Goal: Transaction & Acquisition: Purchase product/service

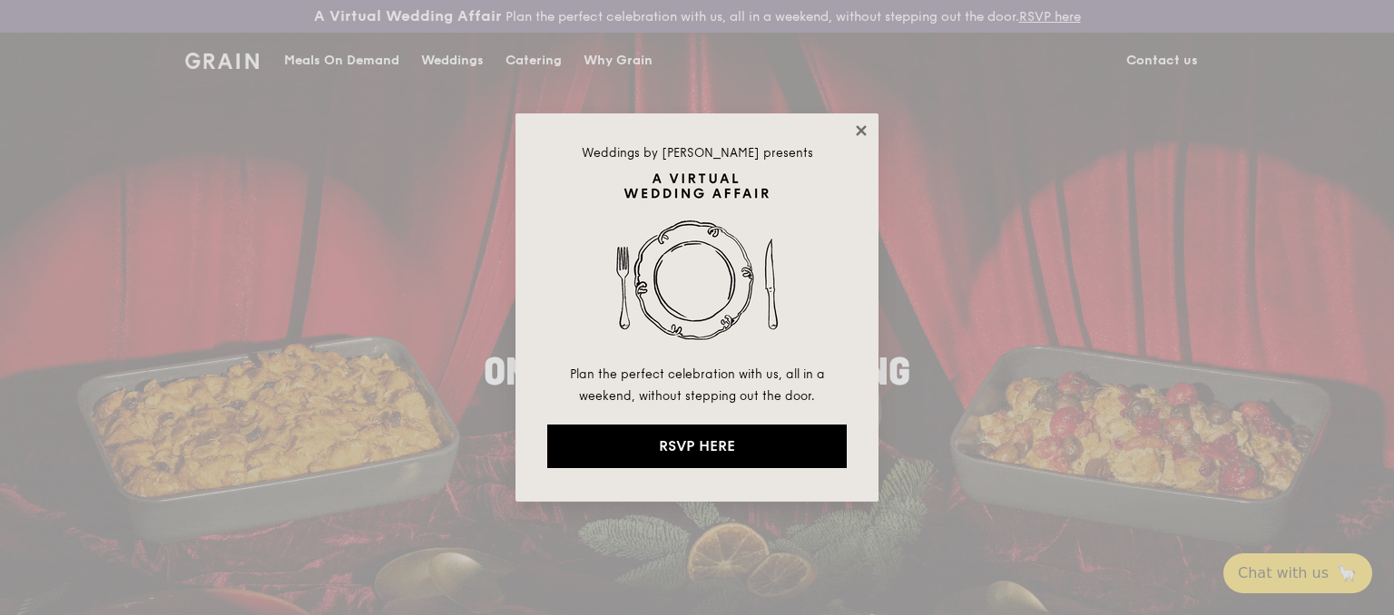
click at [860, 128] on icon at bounding box center [861, 130] width 16 height 16
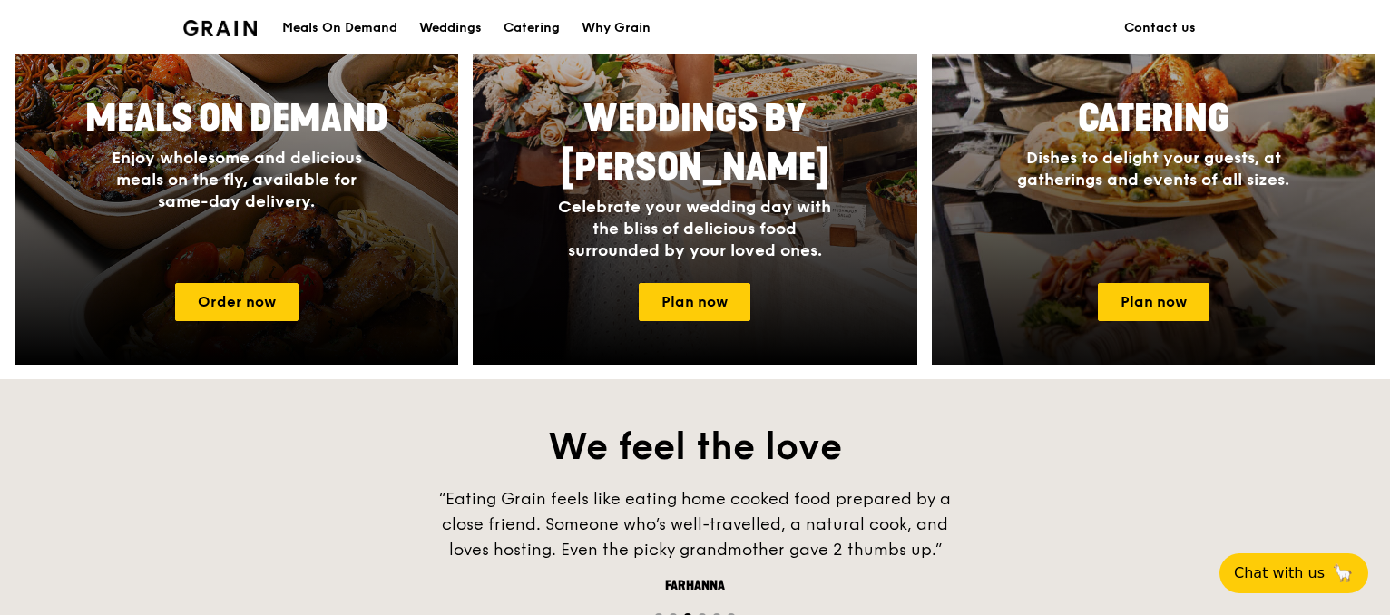
scroll to position [907, 0]
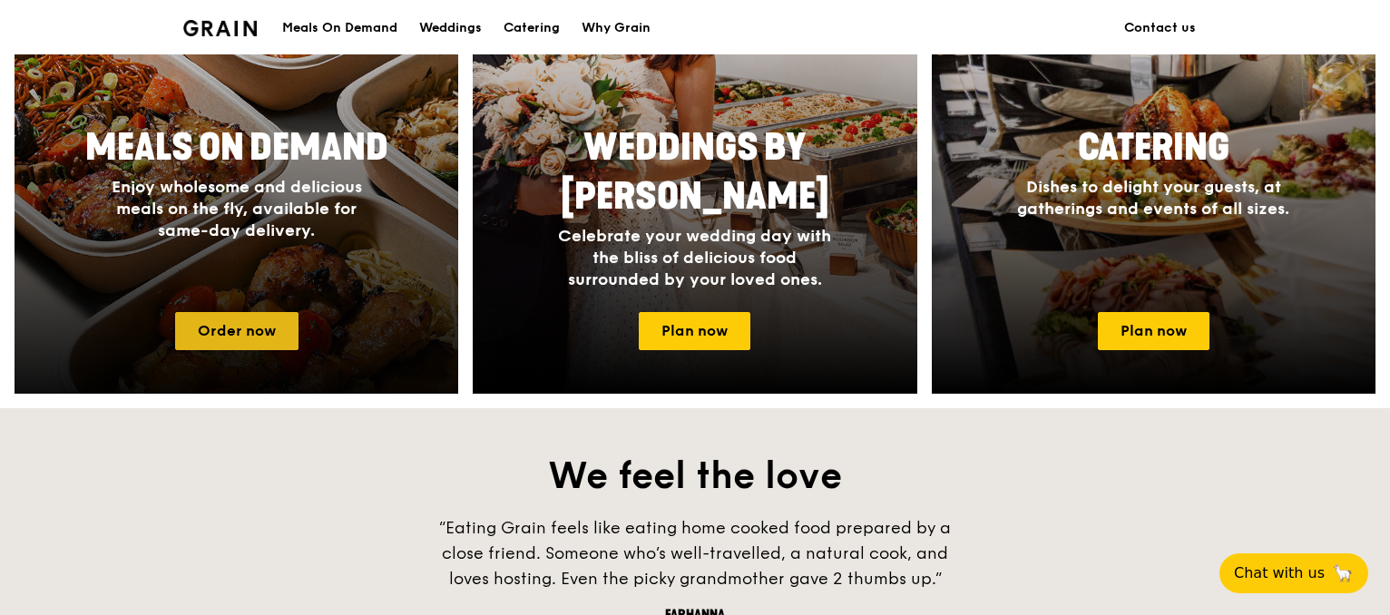
click at [241, 328] on link "Order now" at bounding box center [236, 331] width 123 height 38
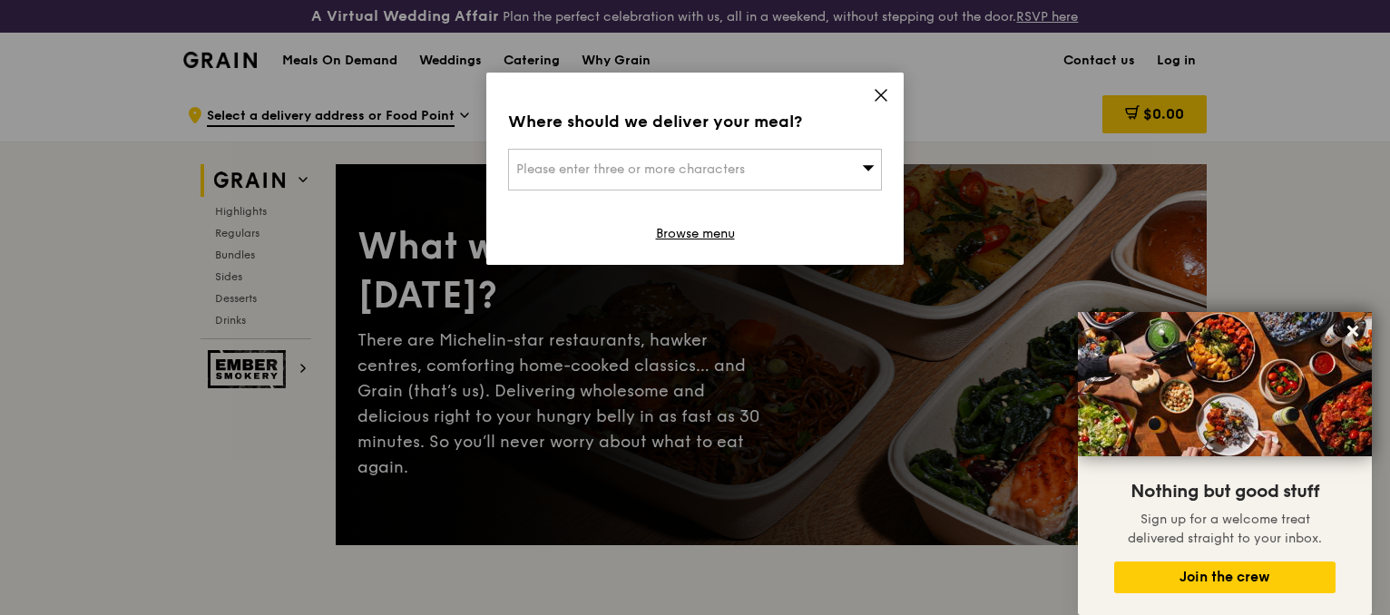
click at [716, 168] on span "Please enter three or more characters" at bounding box center [630, 169] width 229 height 15
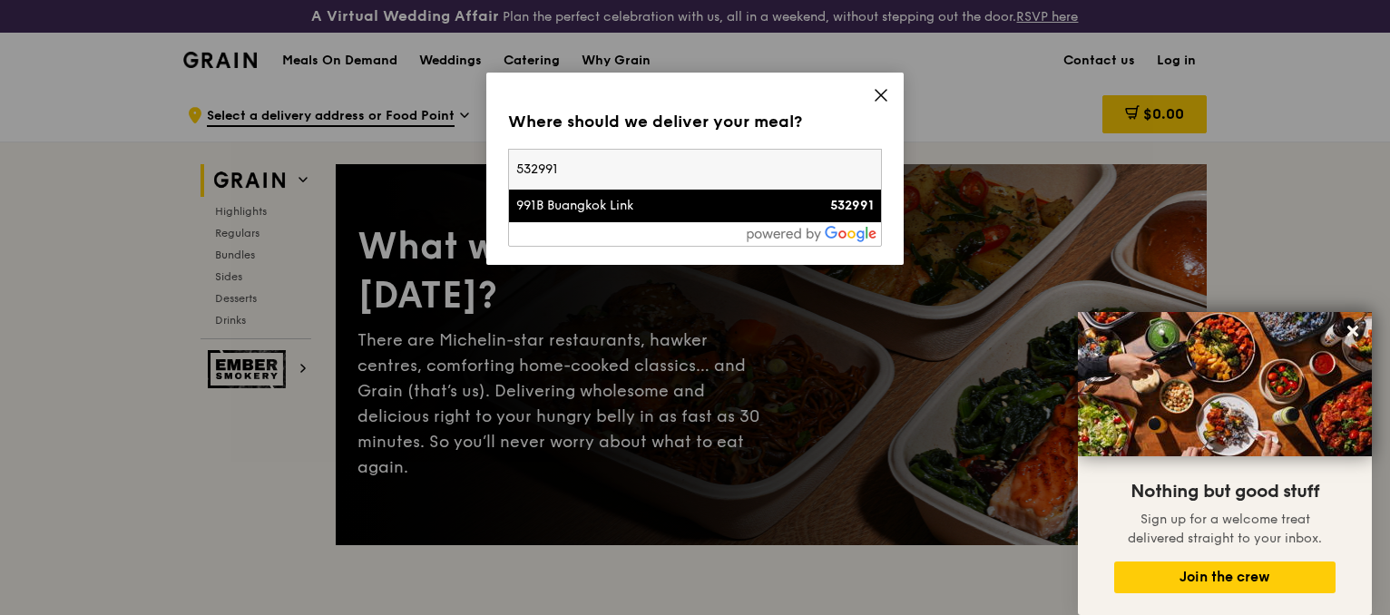
type input "532991"
click at [558, 207] on div "991B Buangkok Link" at bounding box center [650, 206] width 269 height 18
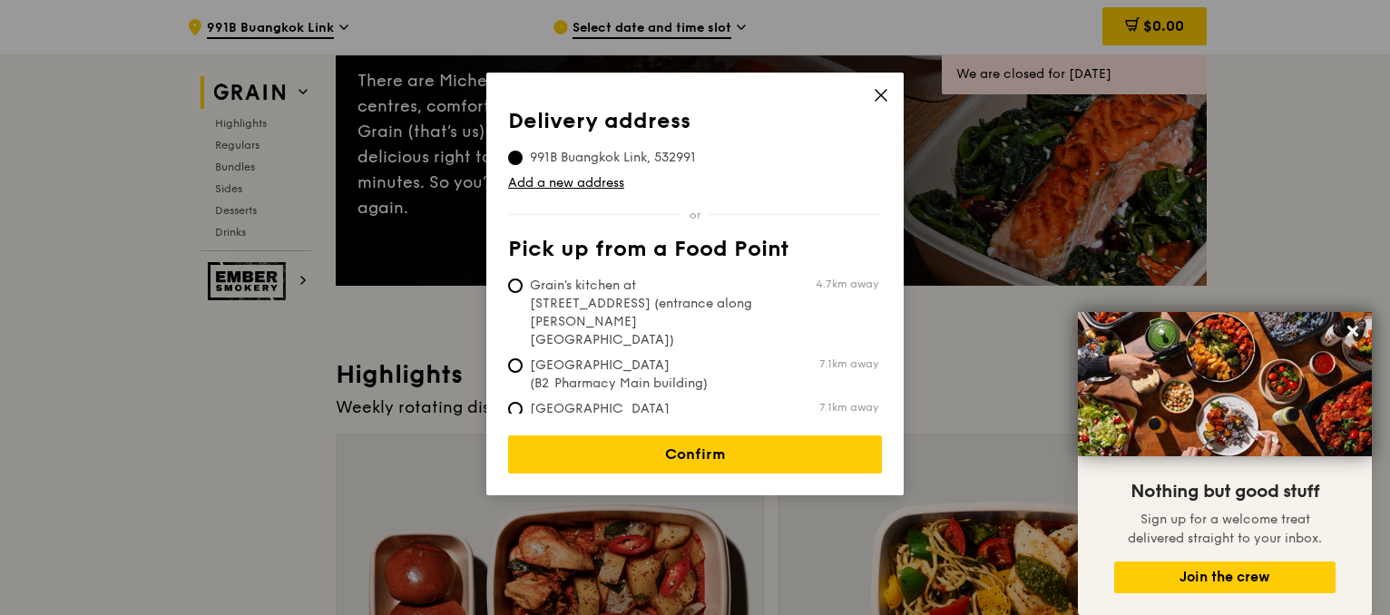
scroll to position [363, 0]
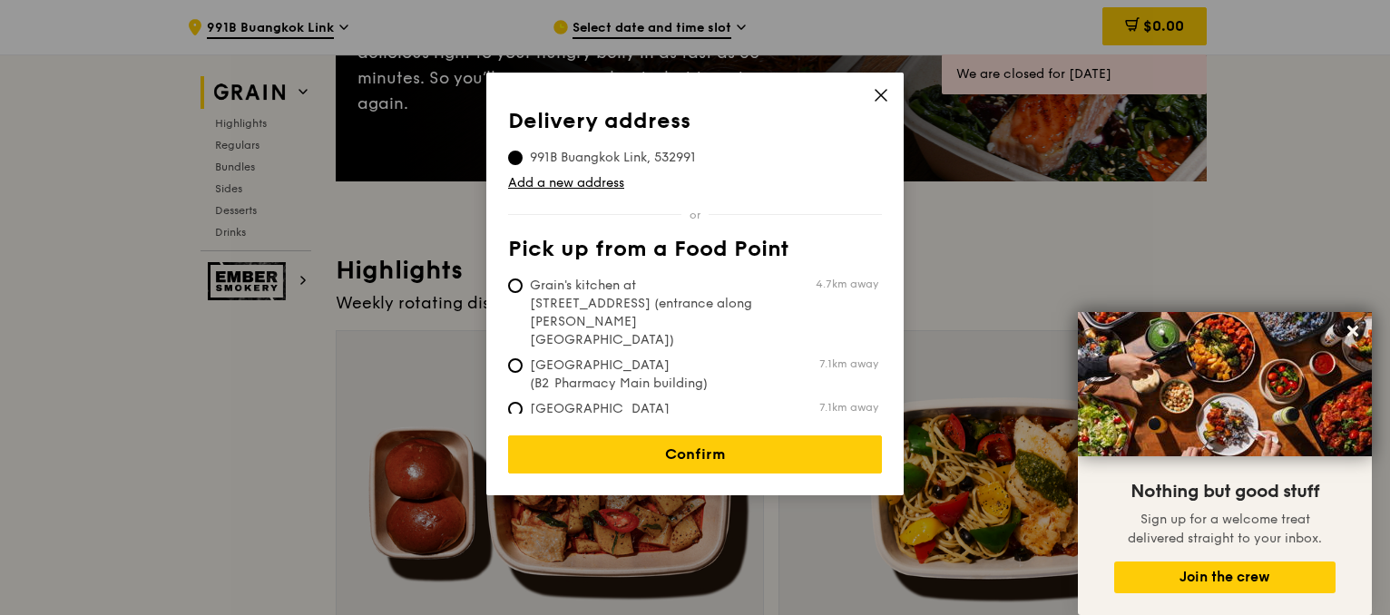
click at [883, 96] on icon at bounding box center [881, 95] width 11 height 11
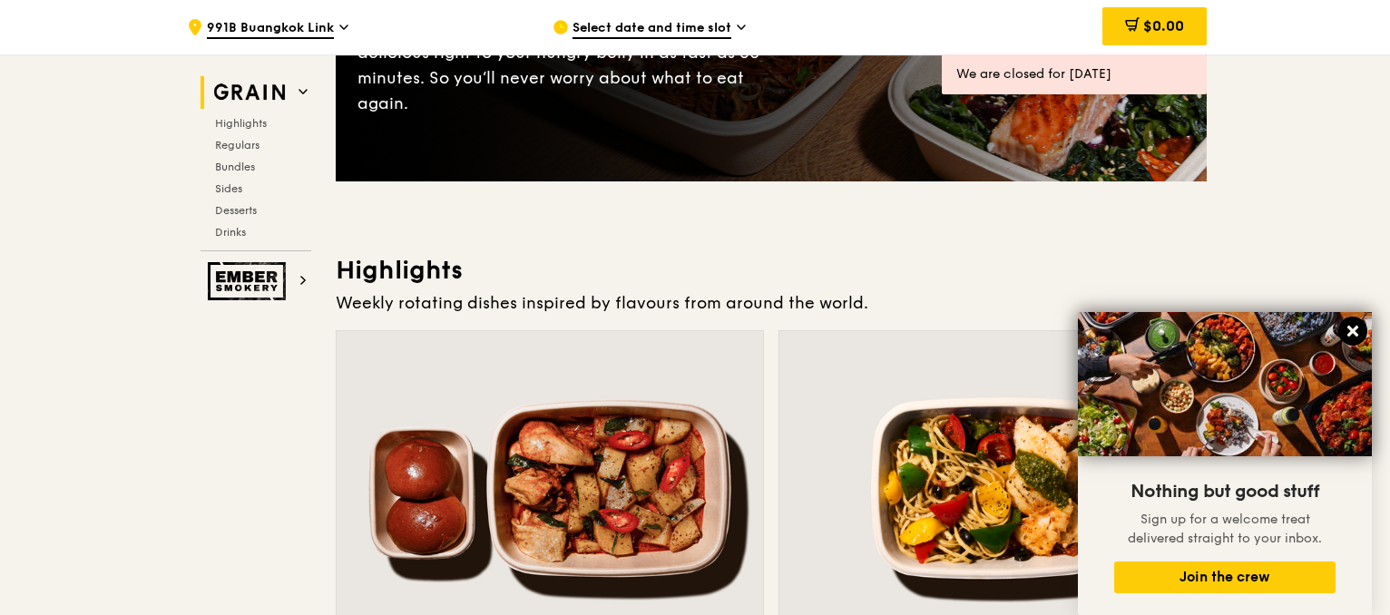
click at [1357, 328] on icon at bounding box center [1353, 331] width 16 height 16
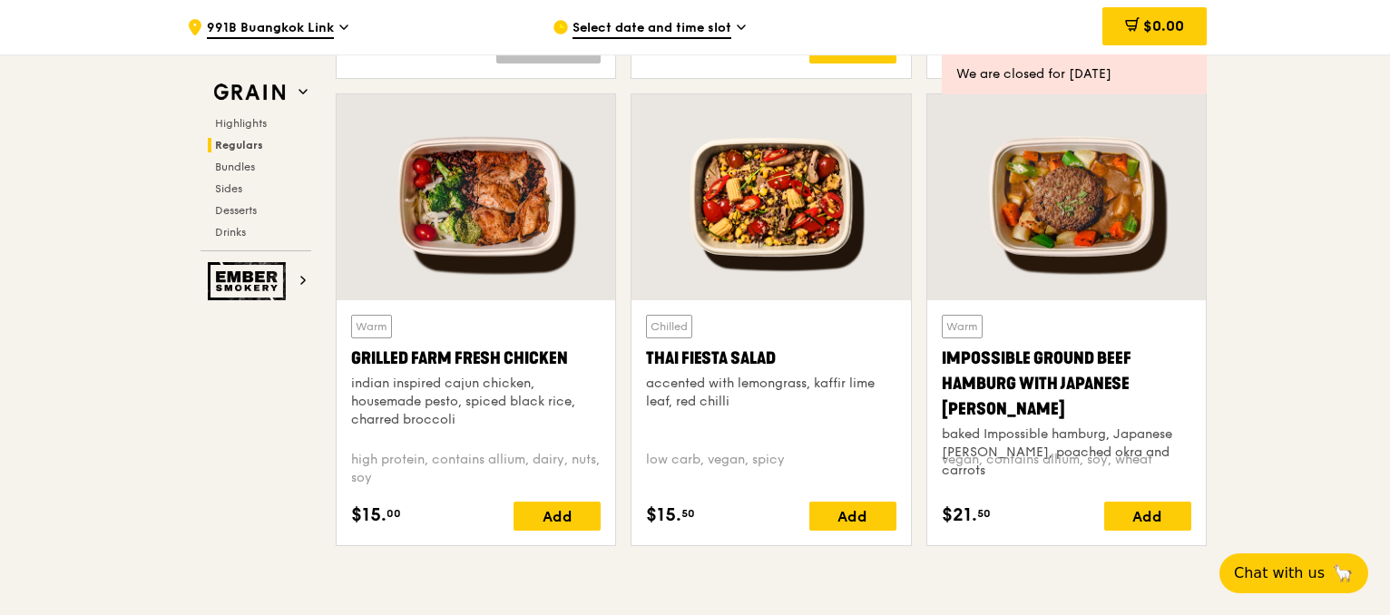
scroll to position [1996, 0]
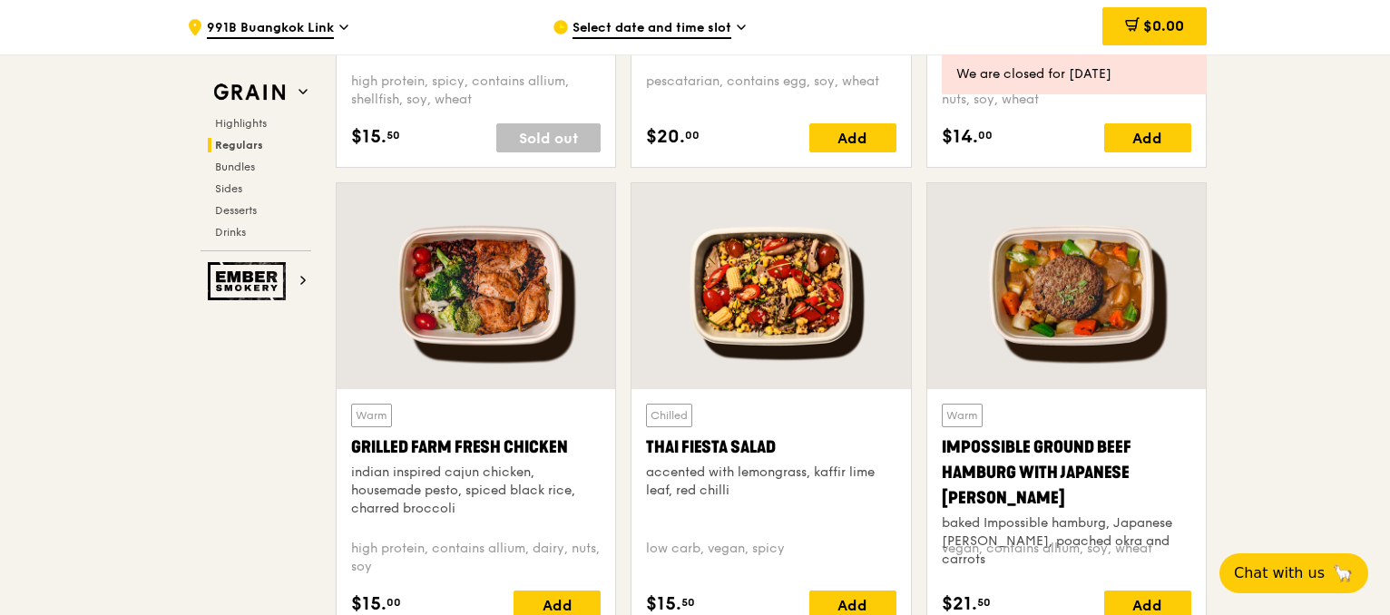
click at [691, 34] on span "Select date and time slot" at bounding box center [652, 29] width 159 height 20
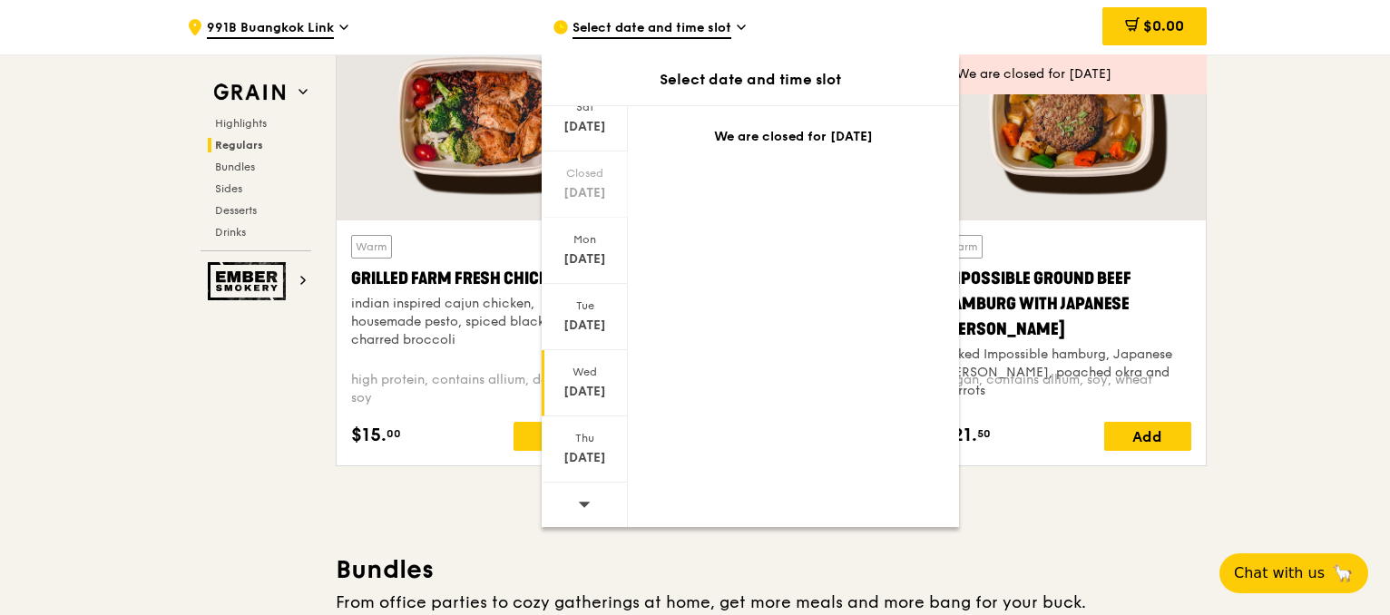
scroll to position [2087, 0]
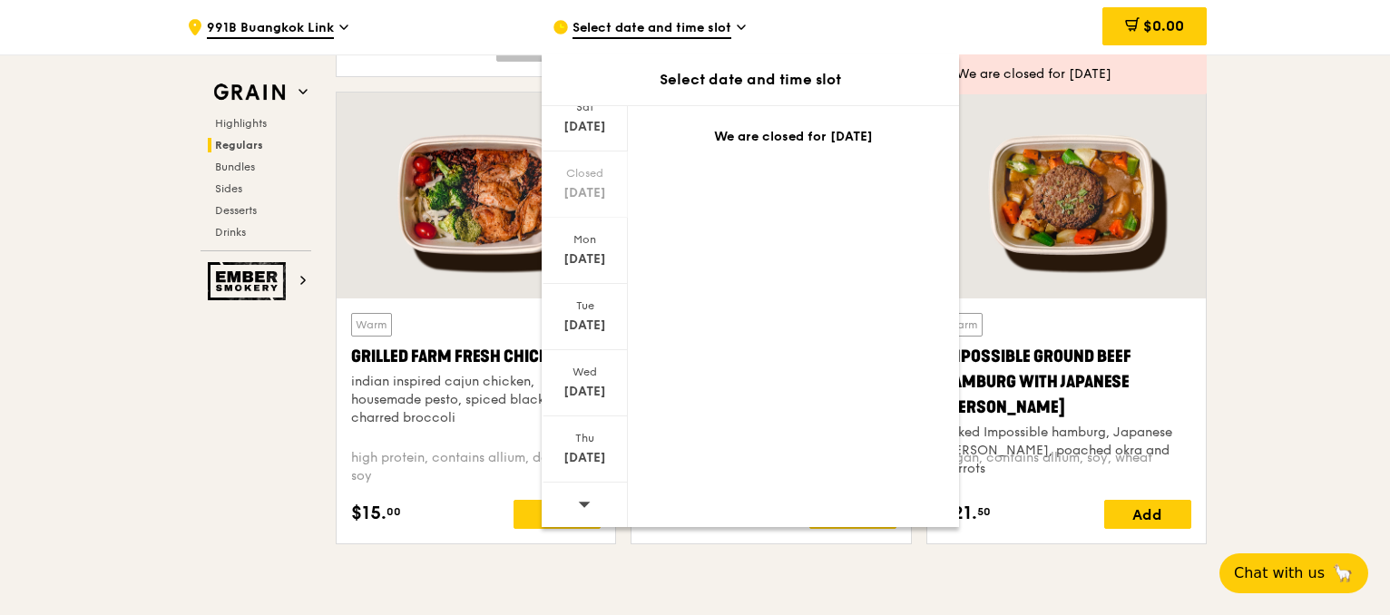
click at [578, 502] on icon at bounding box center [584, 504] width 13 height 14
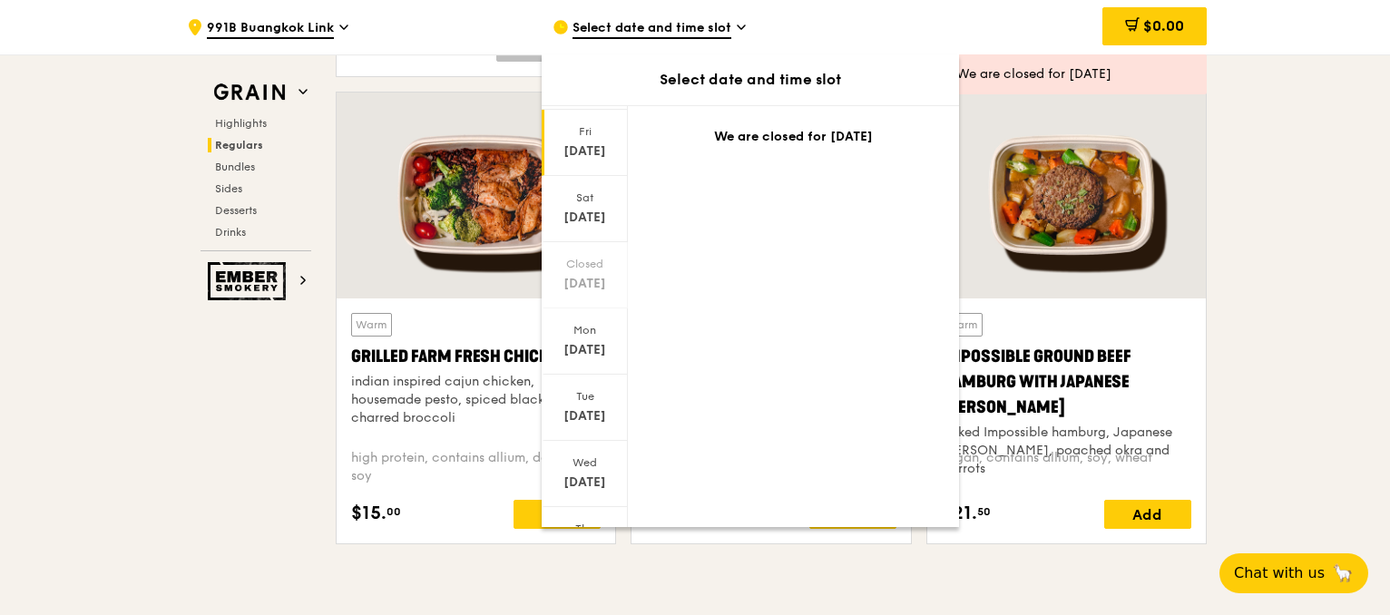
click at [603, 157] on div "[DATE]" at bounding box center [584, 151] width 81 height 18
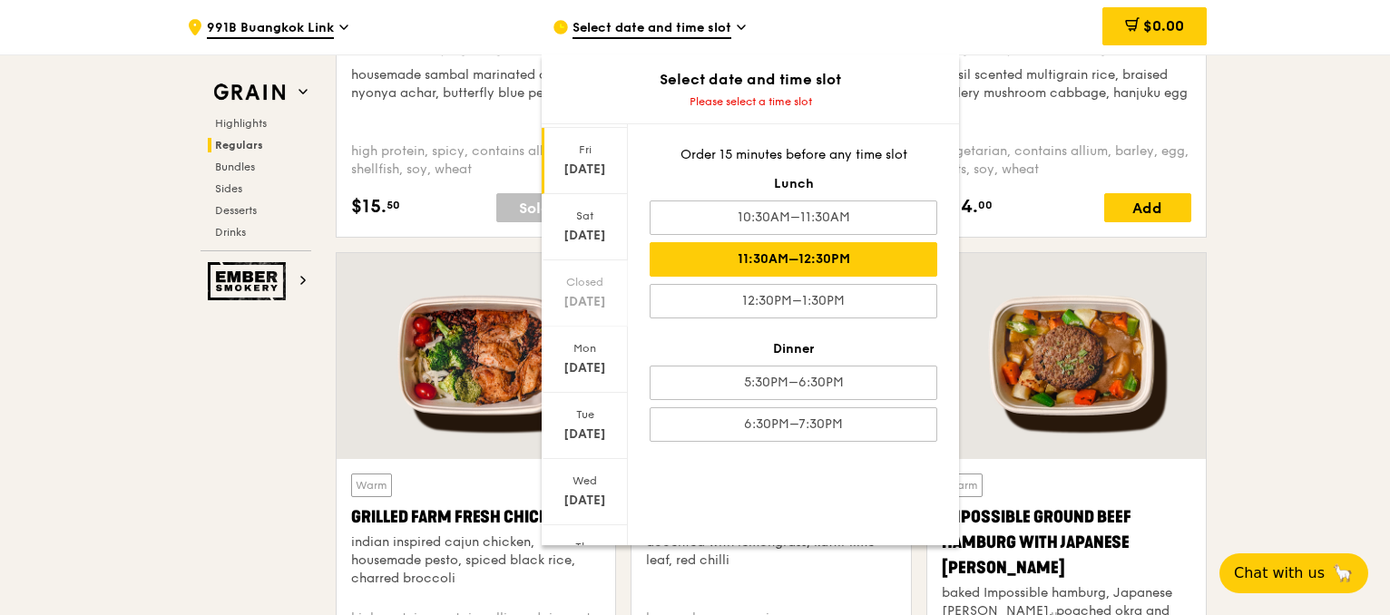
scroll to position [1906, 0]
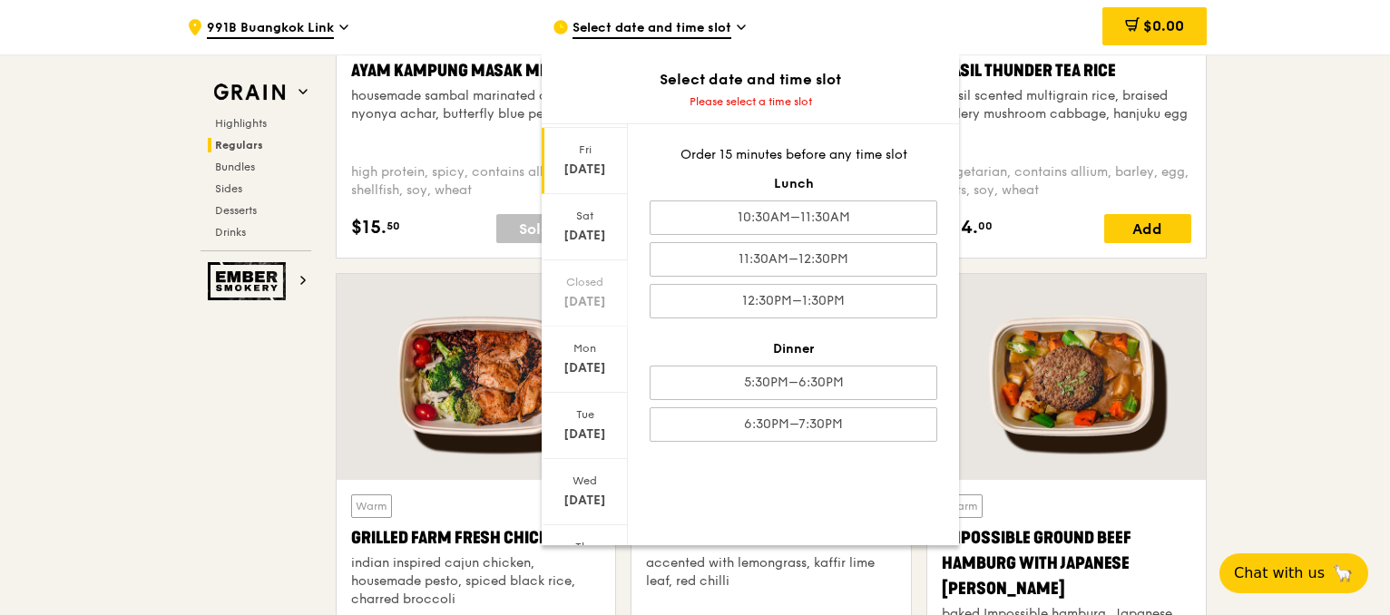
click at [583, 157] on div "[DATE]" at bounding box center [585, 161] width 86 height 66
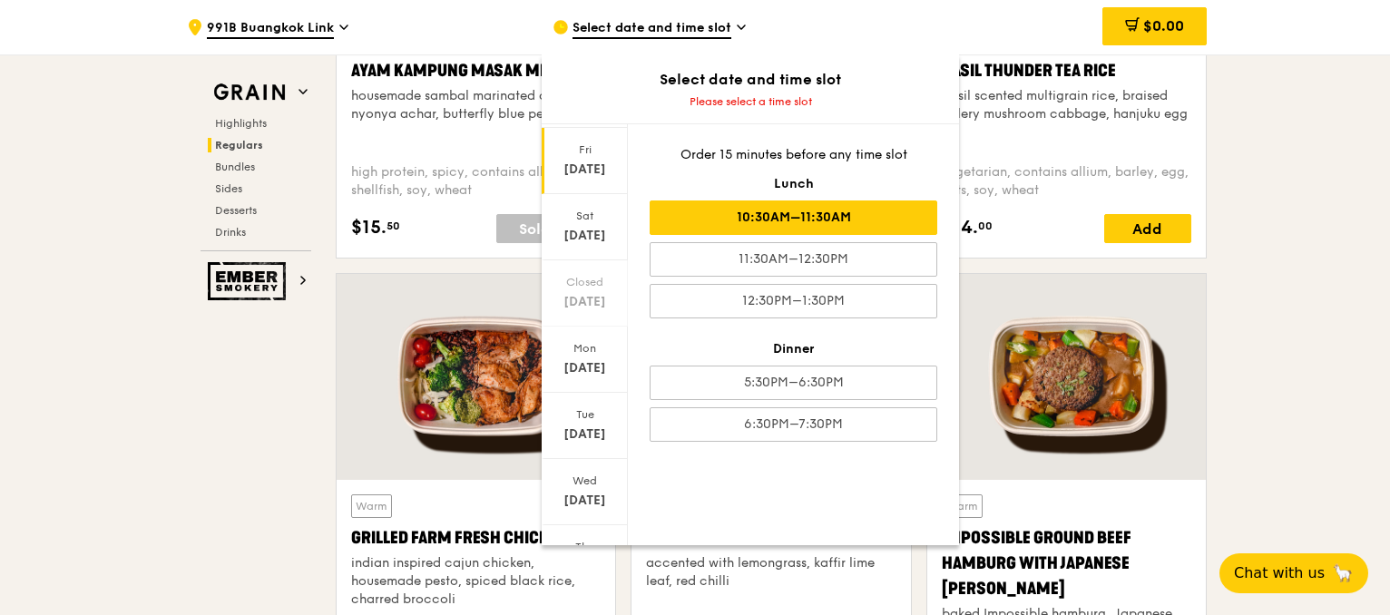
click at [697, 214] on div "10:30AM–11:30AM" at bounding box center [794, 218] width 288 height 34
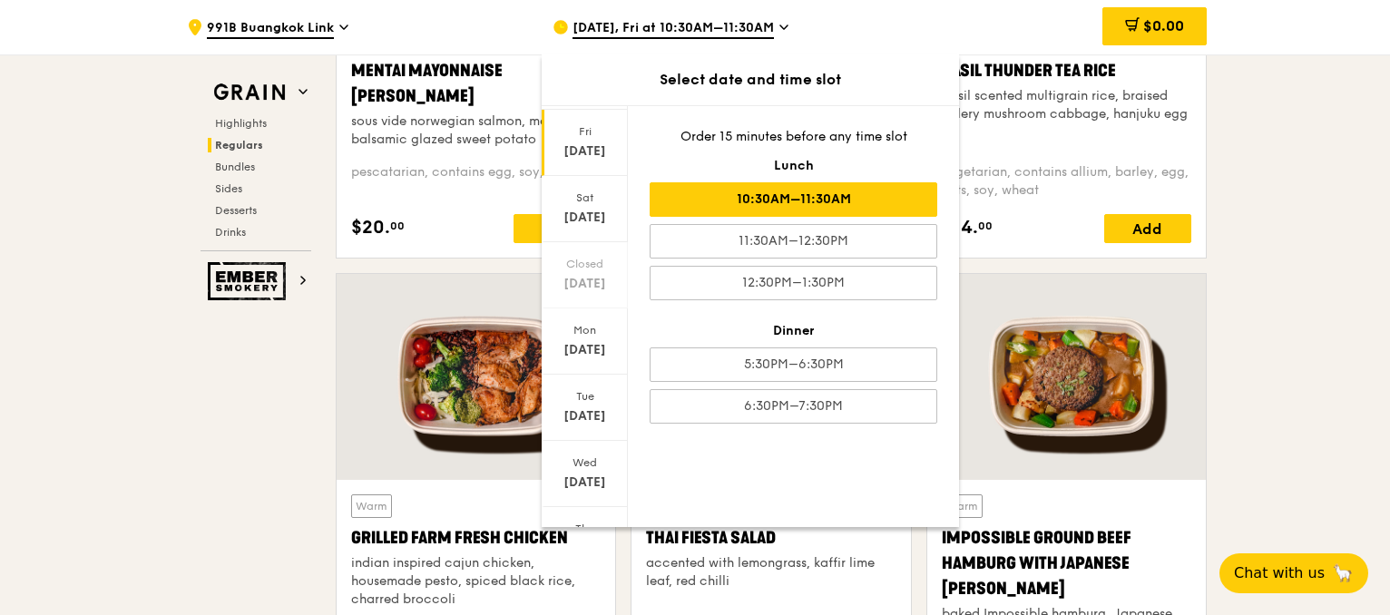
scroll to position [1924, 0]
click at [590, 139] on div "[DATE]" at bounding box center [585, 143] width 86 height 66
click at [779, 195] on div "10:30AM–11:30AM" at bounding box center [794, 199] width 288 height 34
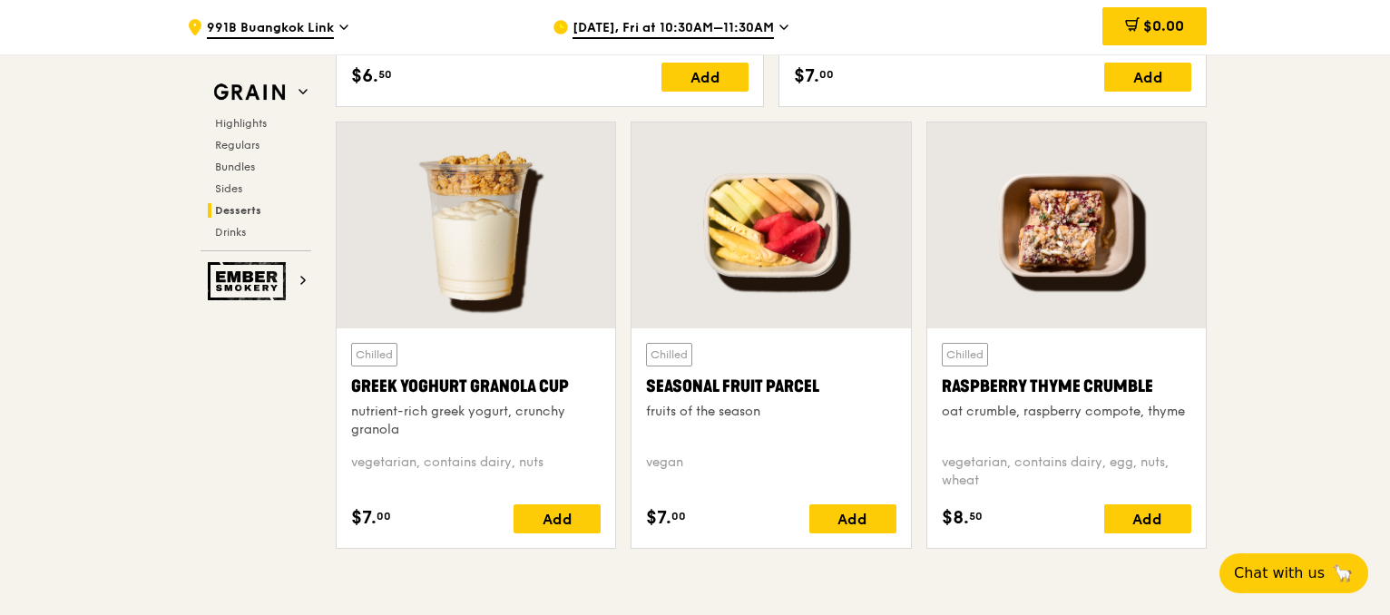
scroll to position [6007, 0]
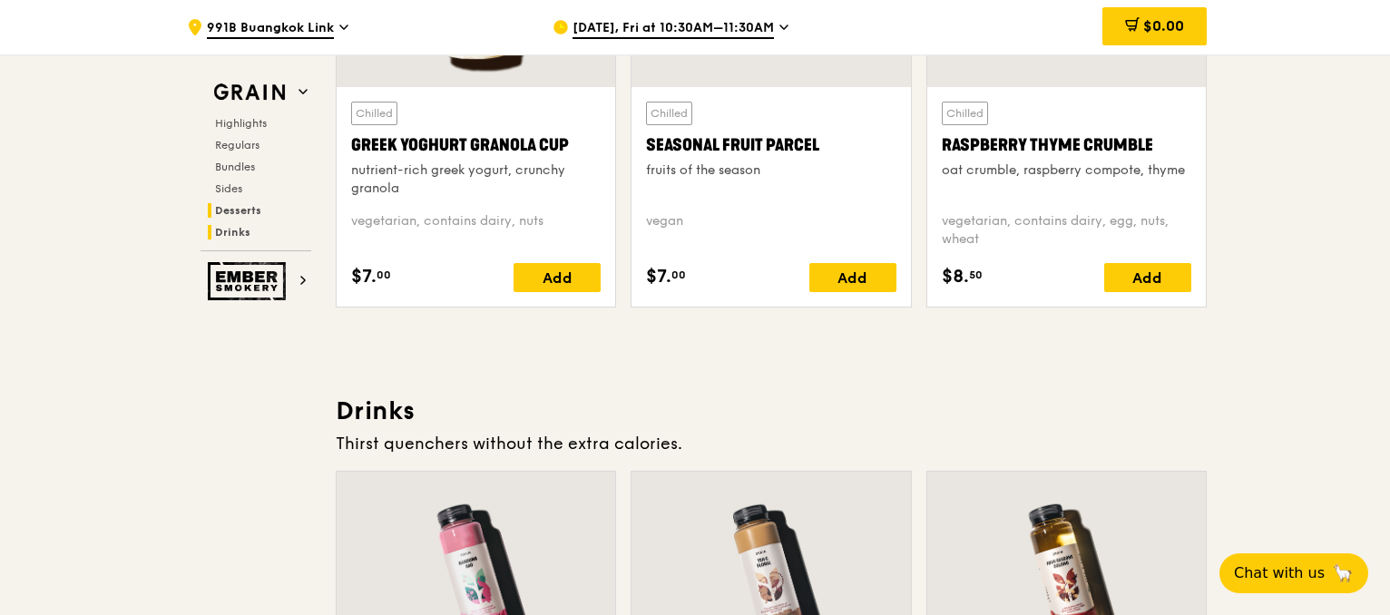
click at [229, 226] on span "Drinks" at bounding box center [232, 232] width 35 height 13
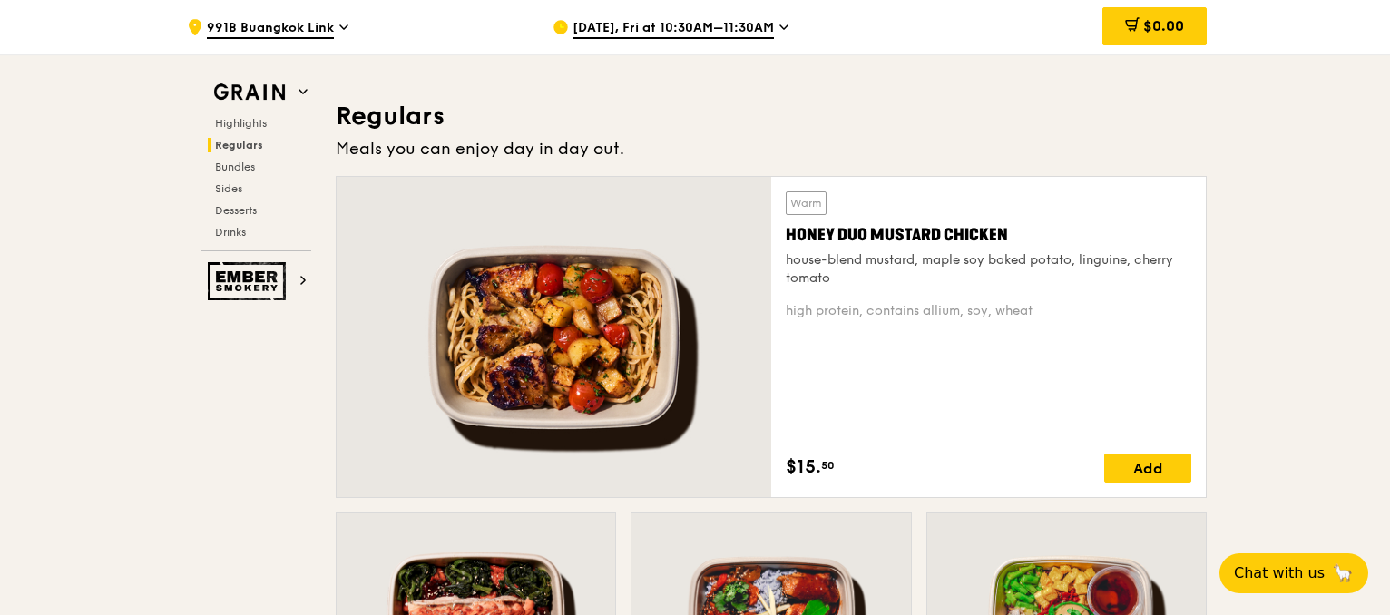
scroll to position [1244, 0]
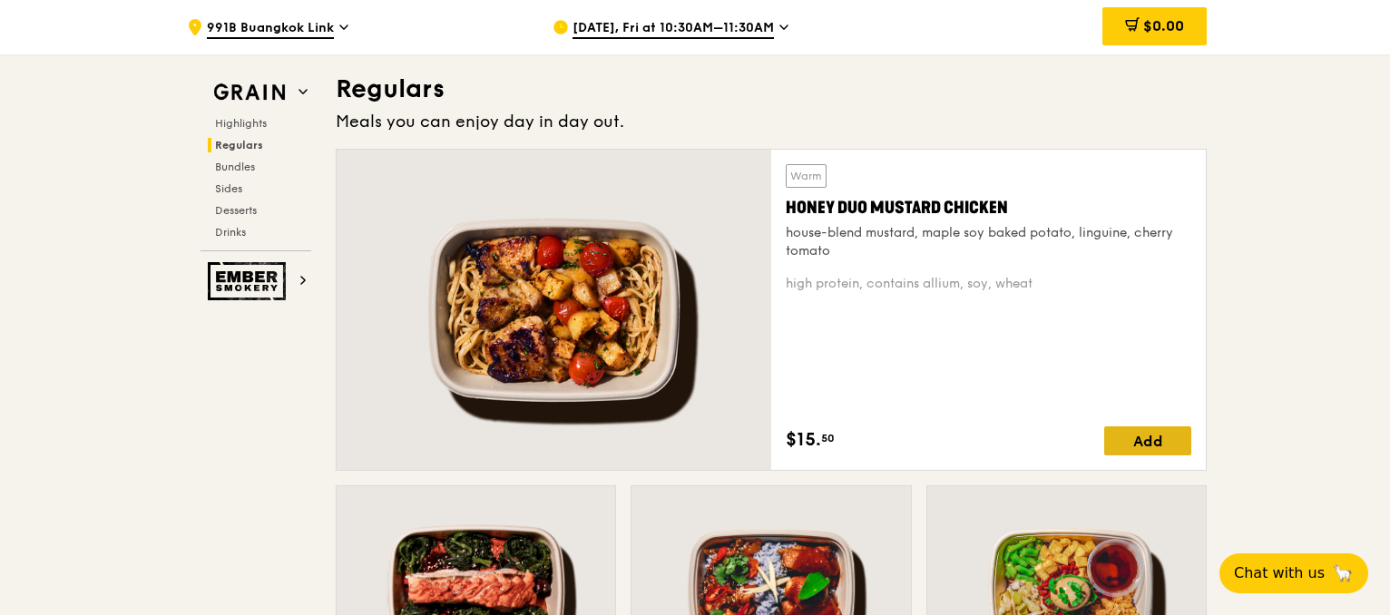
click at [1161, 436] on div "Add" at bounding box center [1147, 440] width 87 height 29
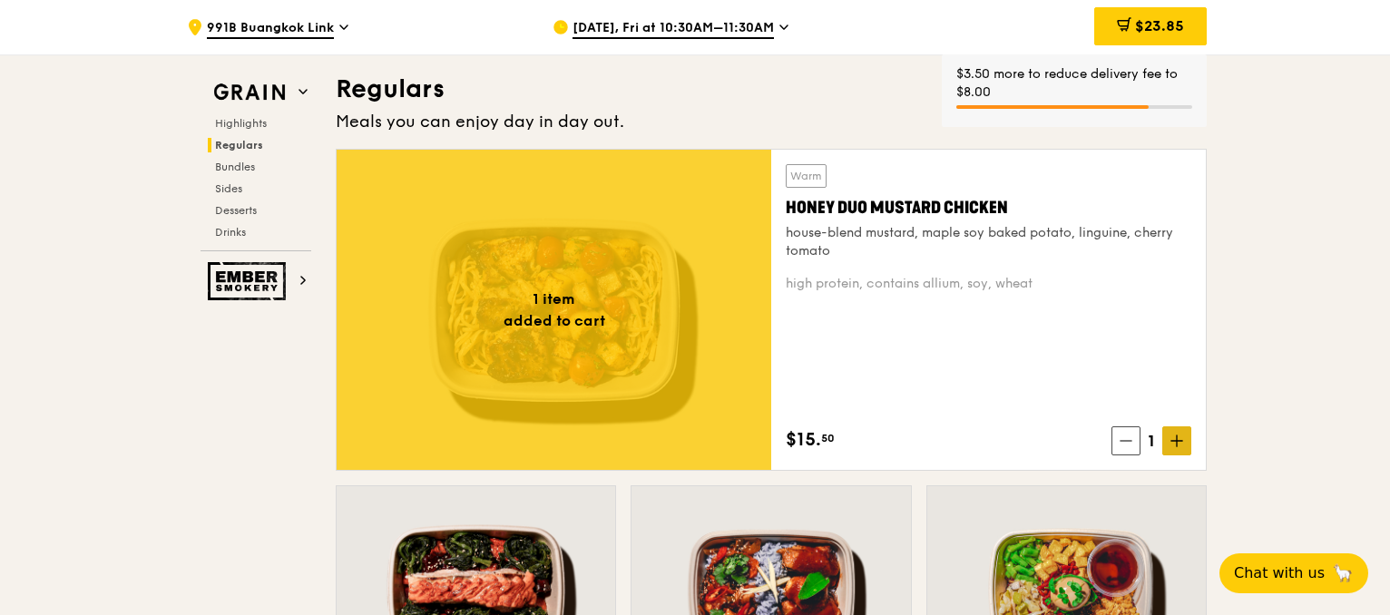
click at [1172, 443] on icon at bounding box center [1177, 441] width 13 height 13
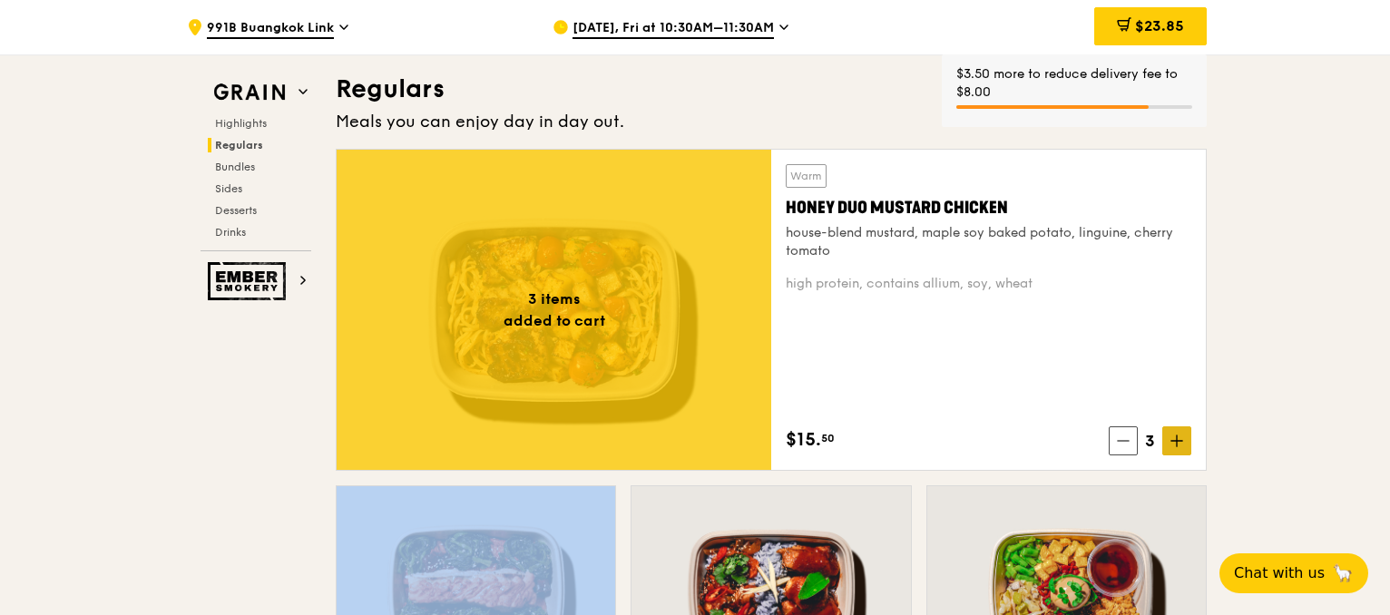
click at [1172, 443] on icon at bounding box center [1177, 441] width 13 height 13
click at [1174, 443] on icon at bounding box center [1177, 441] width 13 height 13
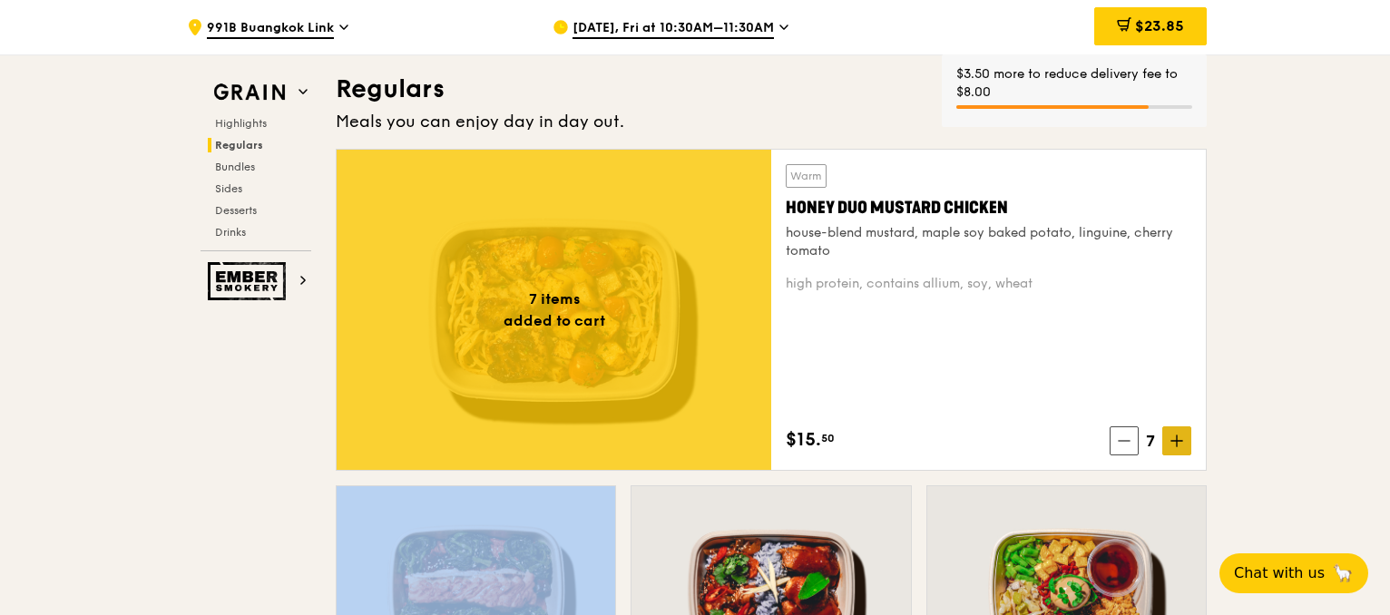
click at [1174, 443] on icon at bounding box center [1177, 441] width 13 height 13
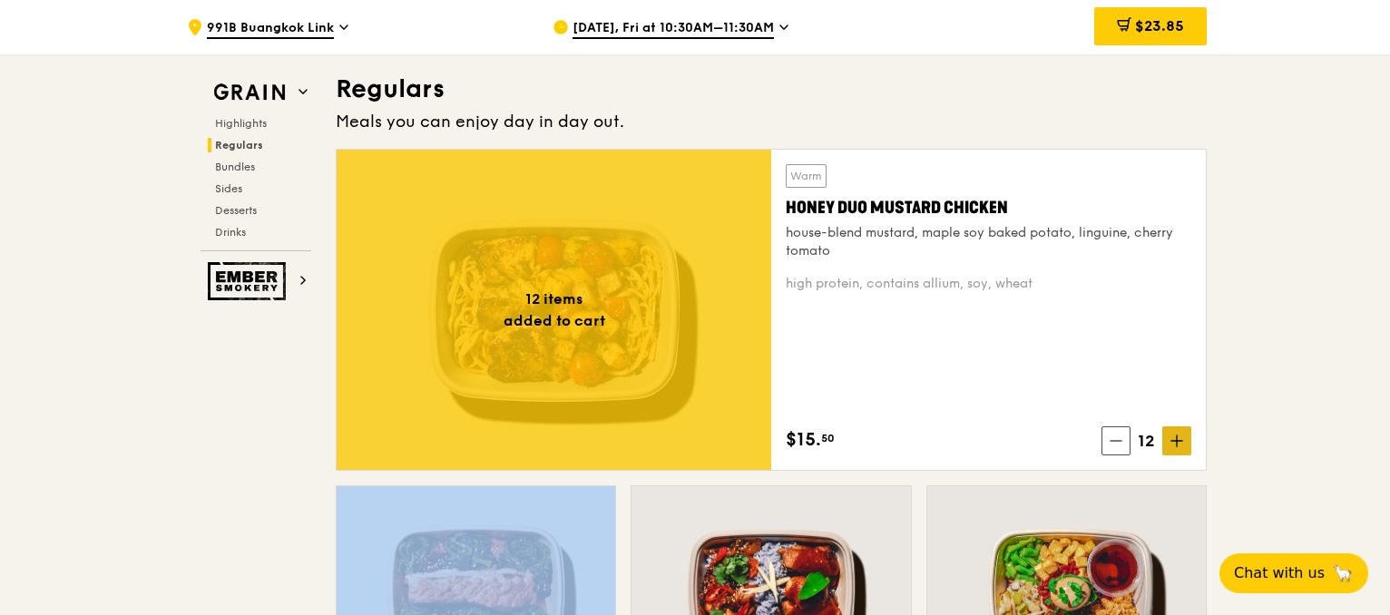
click at [1174, 443] on icon at bounding box center [1177, 441] width 13 height 13
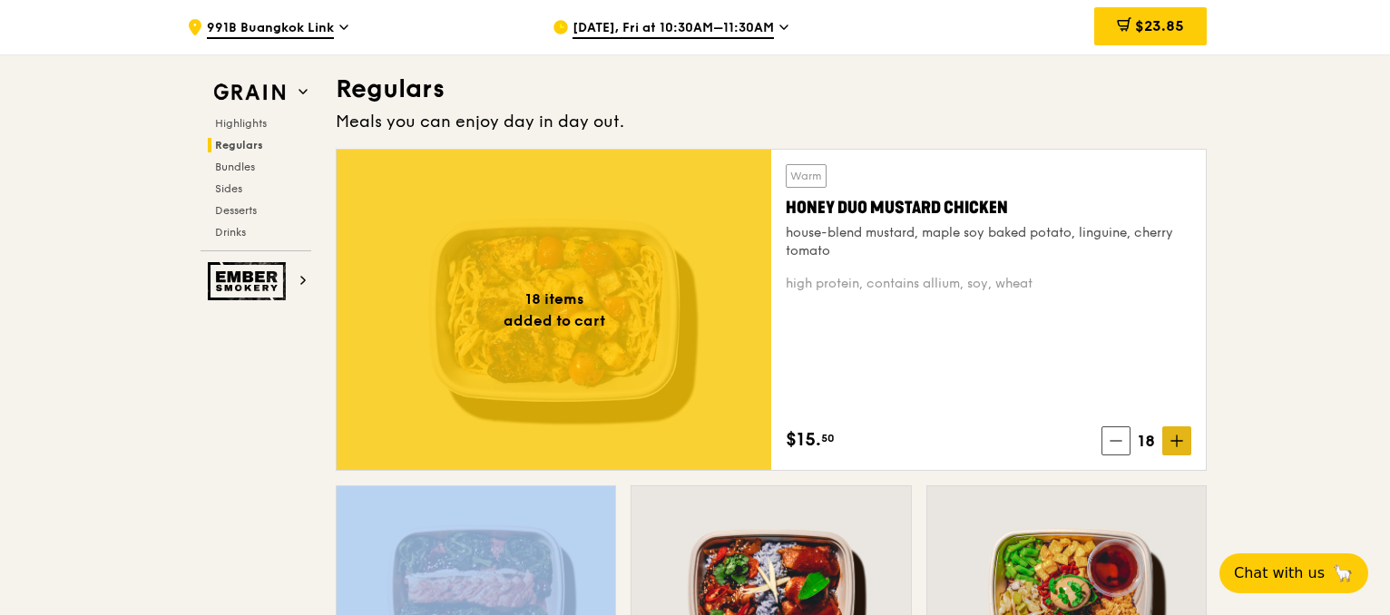
click at [1174, 443] on icon at bounding box center [1177, 441] width 13 height 13
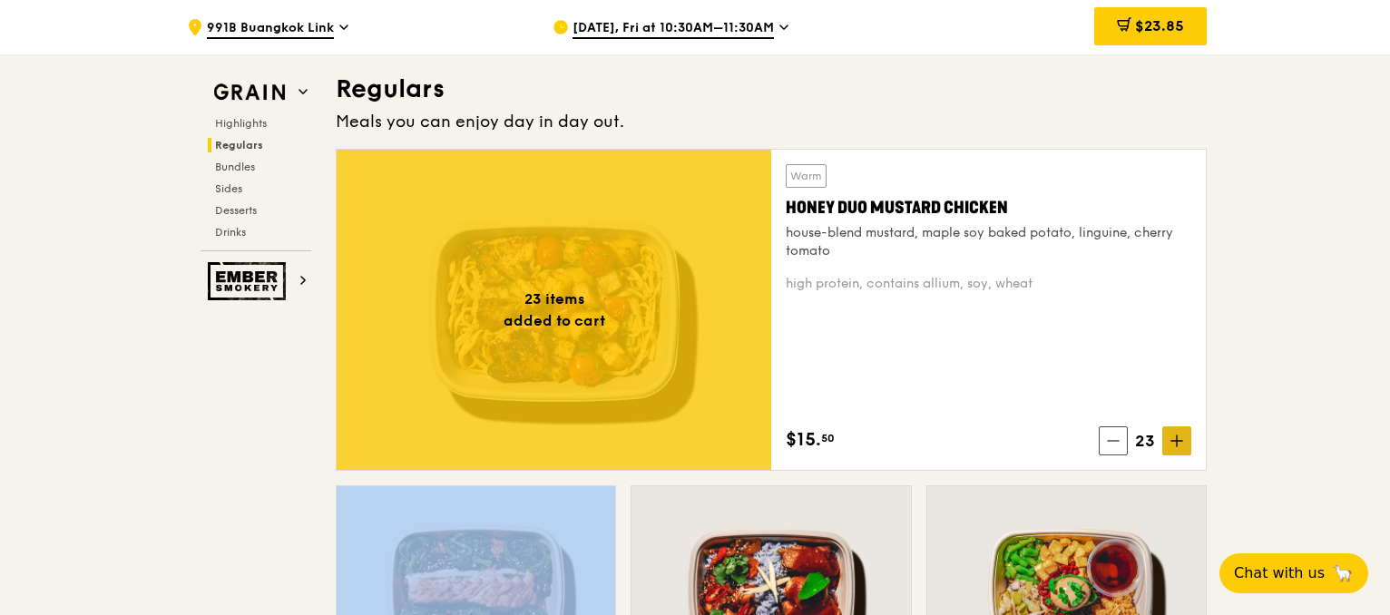
click at [1174, 443] on icon at bounding box center [1177, 441] width 13 height 13
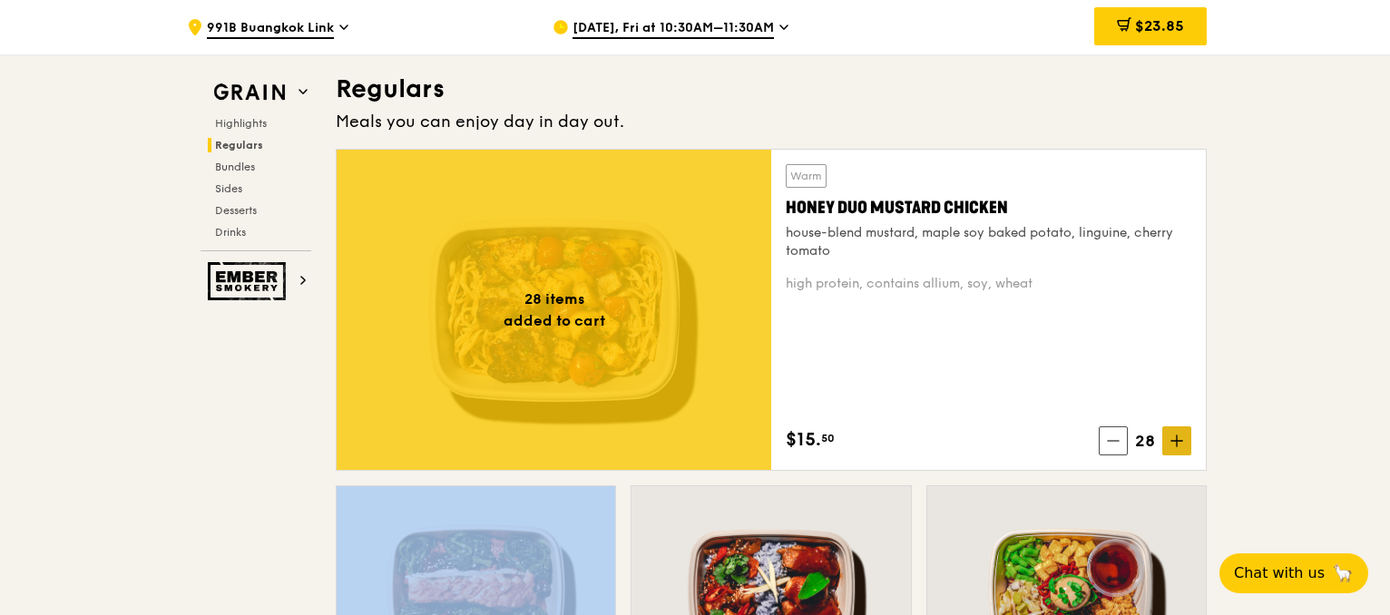
click at [1174, 443] on icon at bounding box center [1177, 441] width 13 height 13
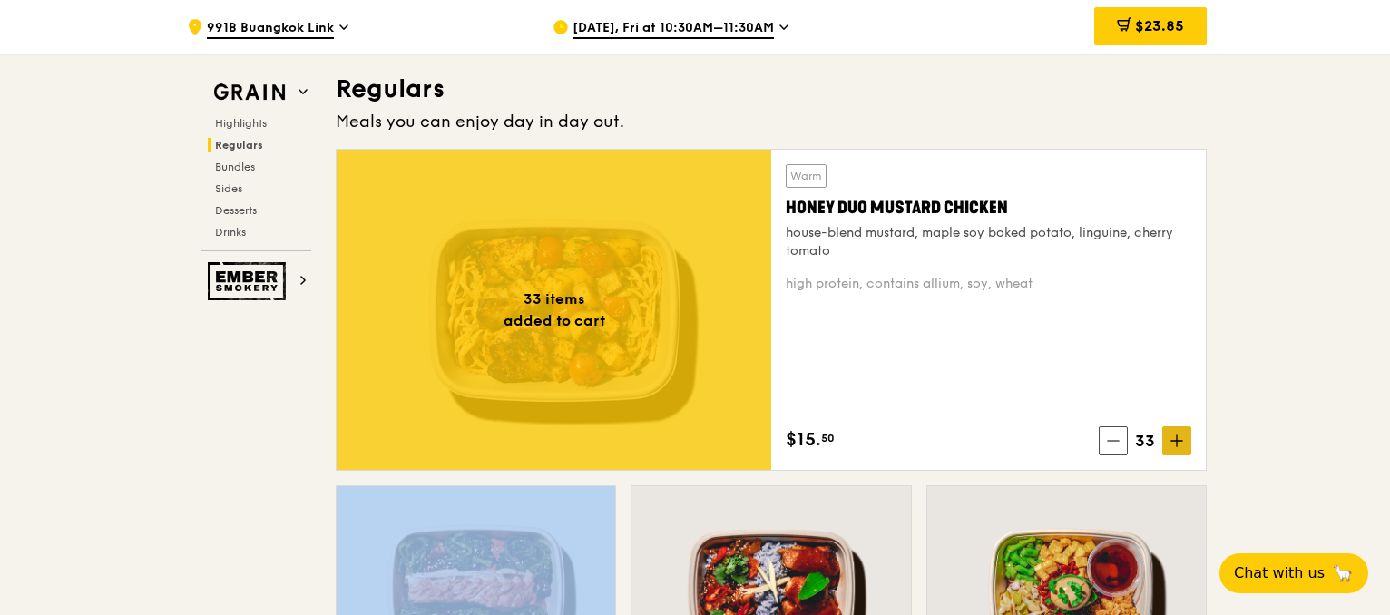
click at [1174, 443] on icon at bounding box center [1177, 441] width 13 height 13
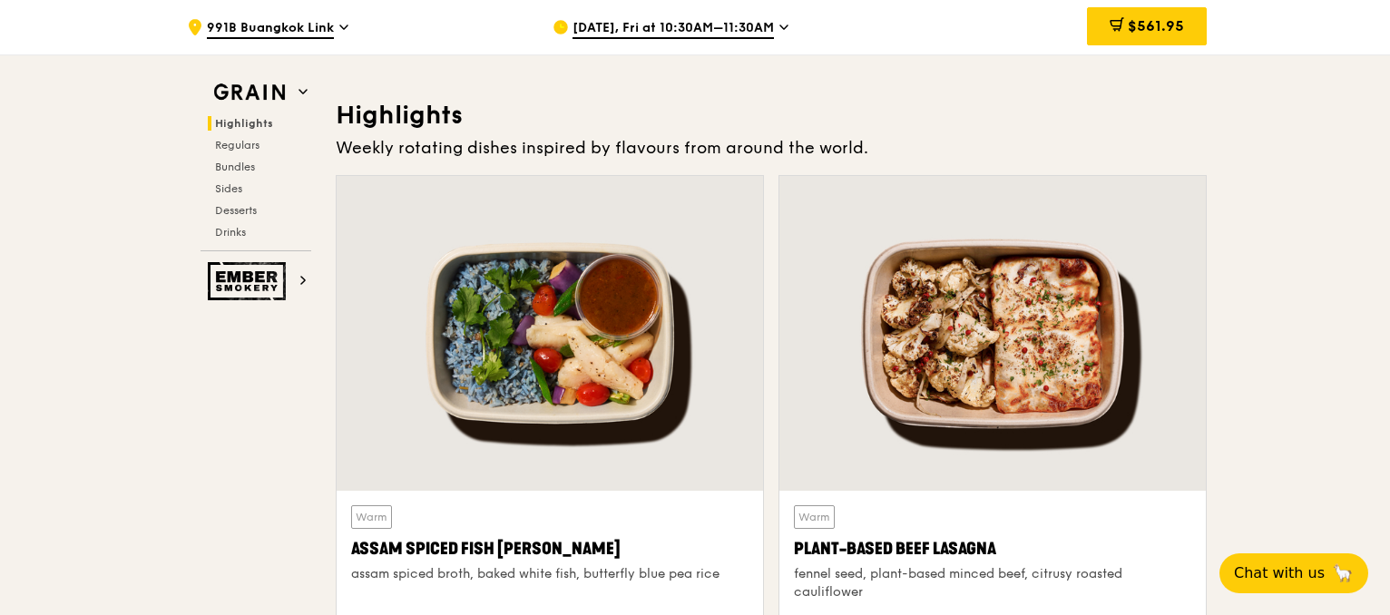
scroll to position [700, 0]
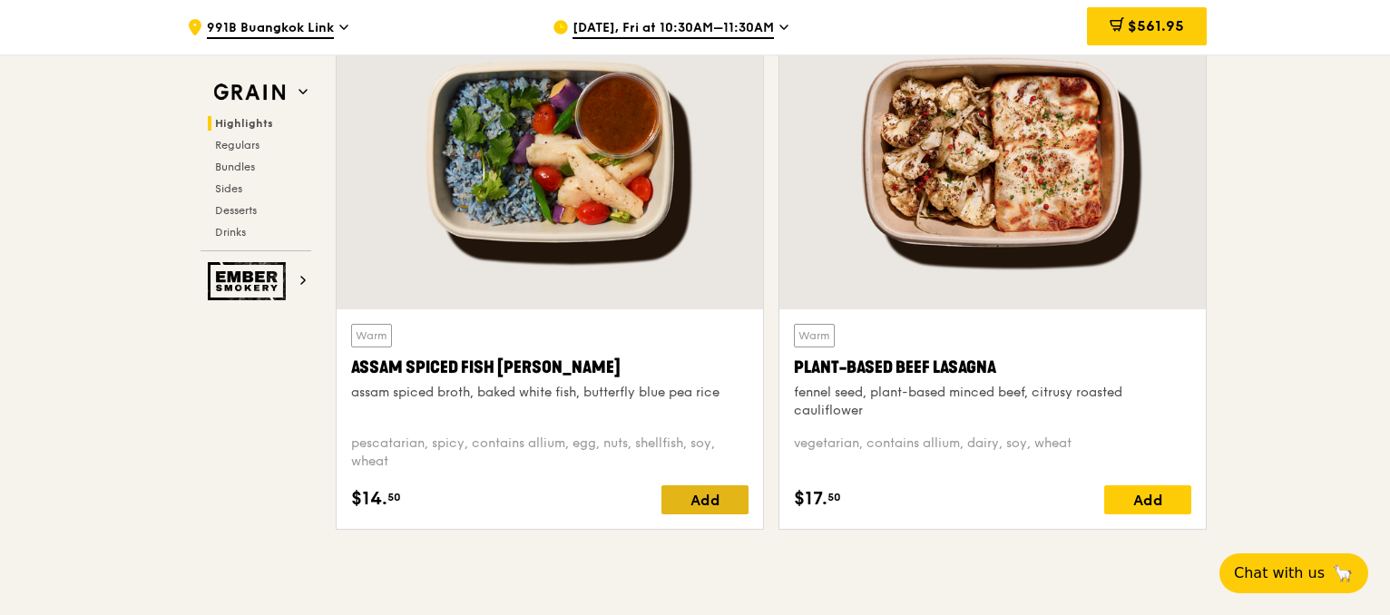
click at [702, 499] on div "Add" at bounding box center [704, 499] width 87 height 29
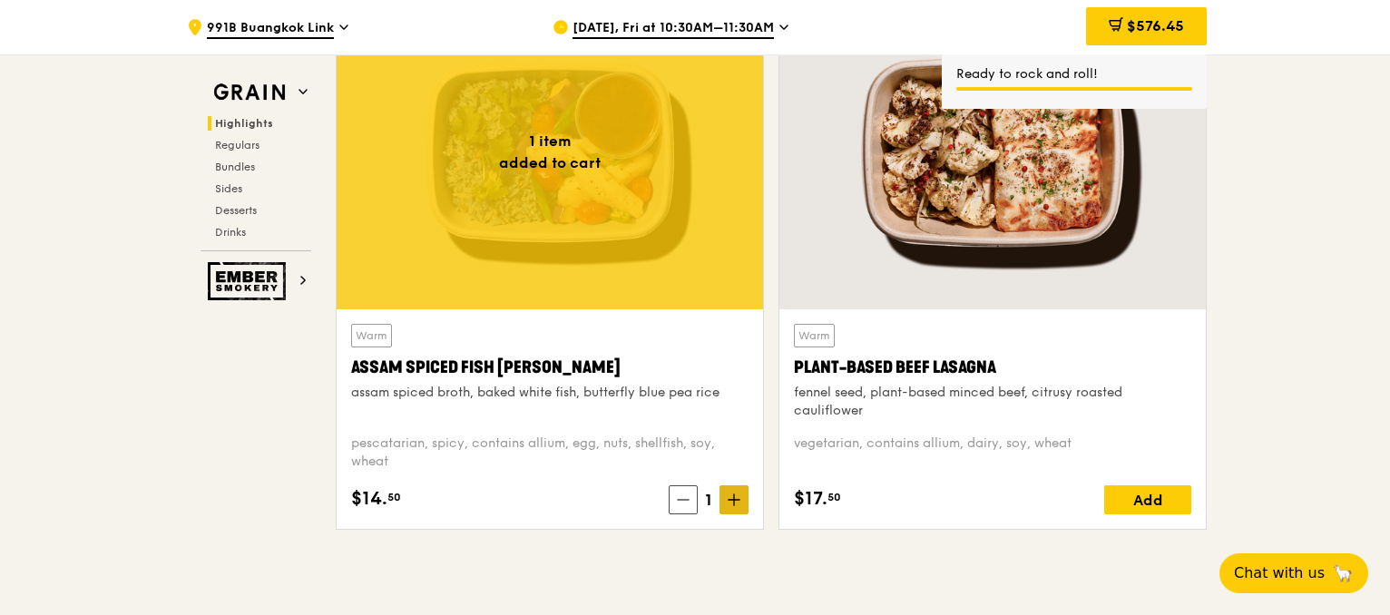
click at [741, 504] on span at bounding box center [734, 499] width 29 height 29
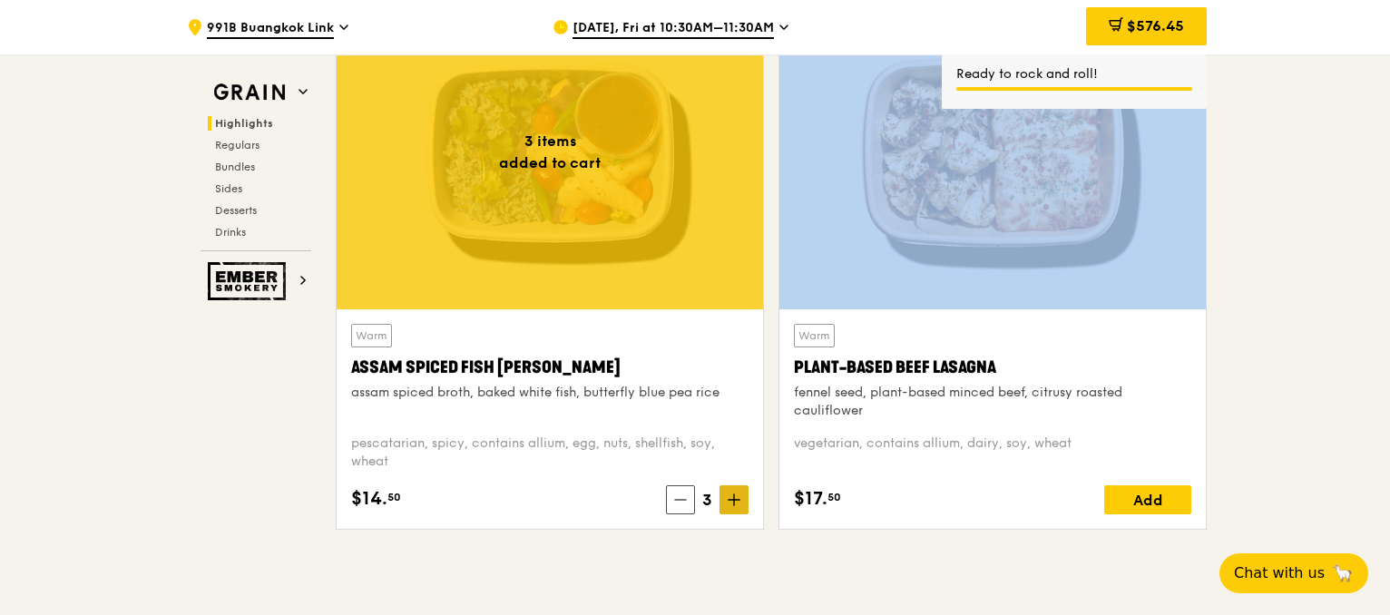
click at [741, 504] on span at bounding box center [734, 499] width 29 height 29
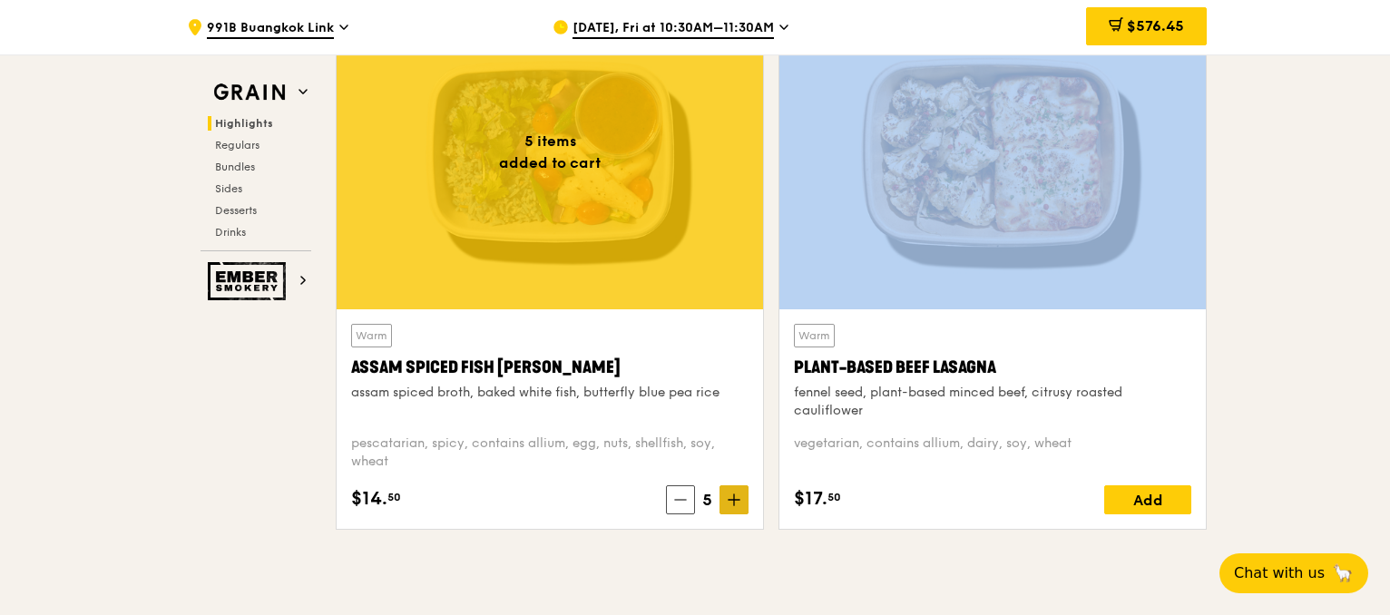
click at [741, 504] on span at bounding box center [734, 499] width 29 height 29
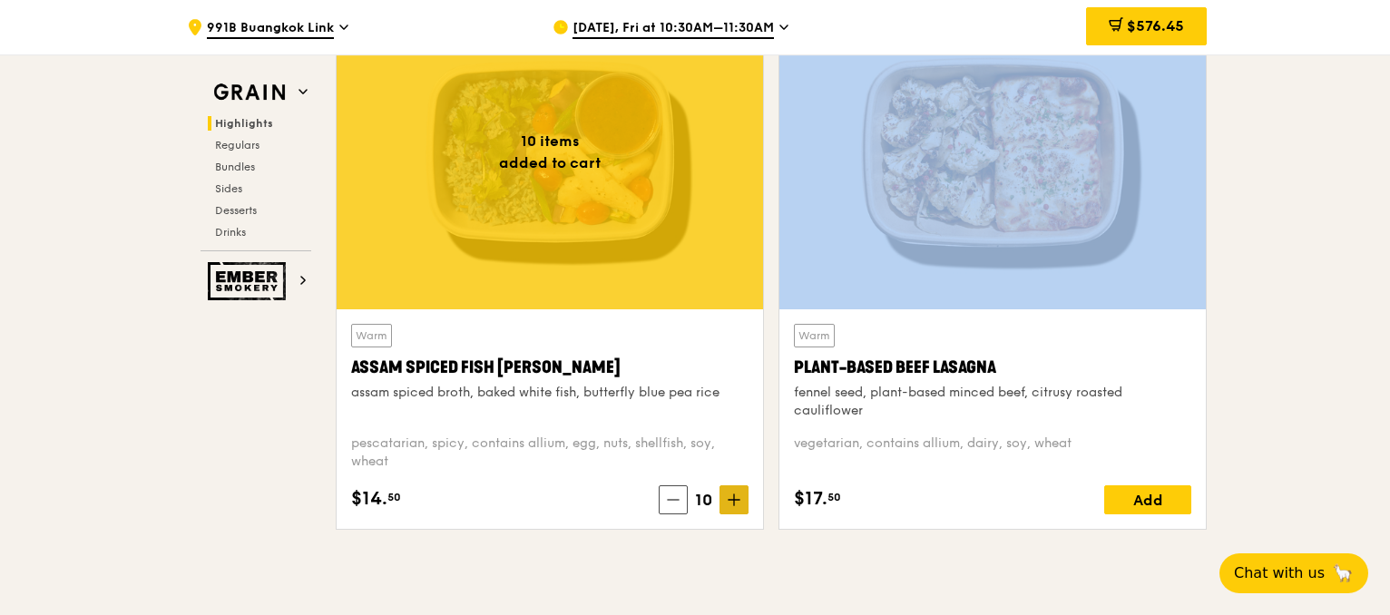
click at [741, 504] on span at bounding box center [734, 499] width 29 height 29
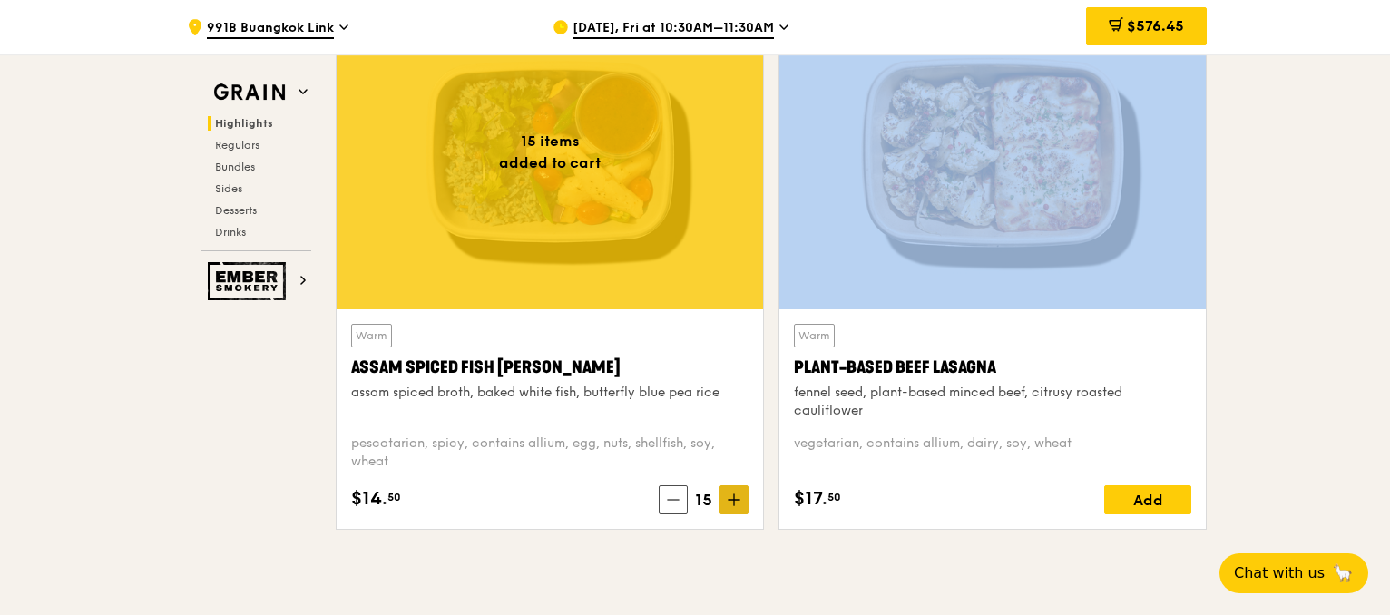
click at [741, 504] on span at bounding box center [734, 499] width 29 height 29
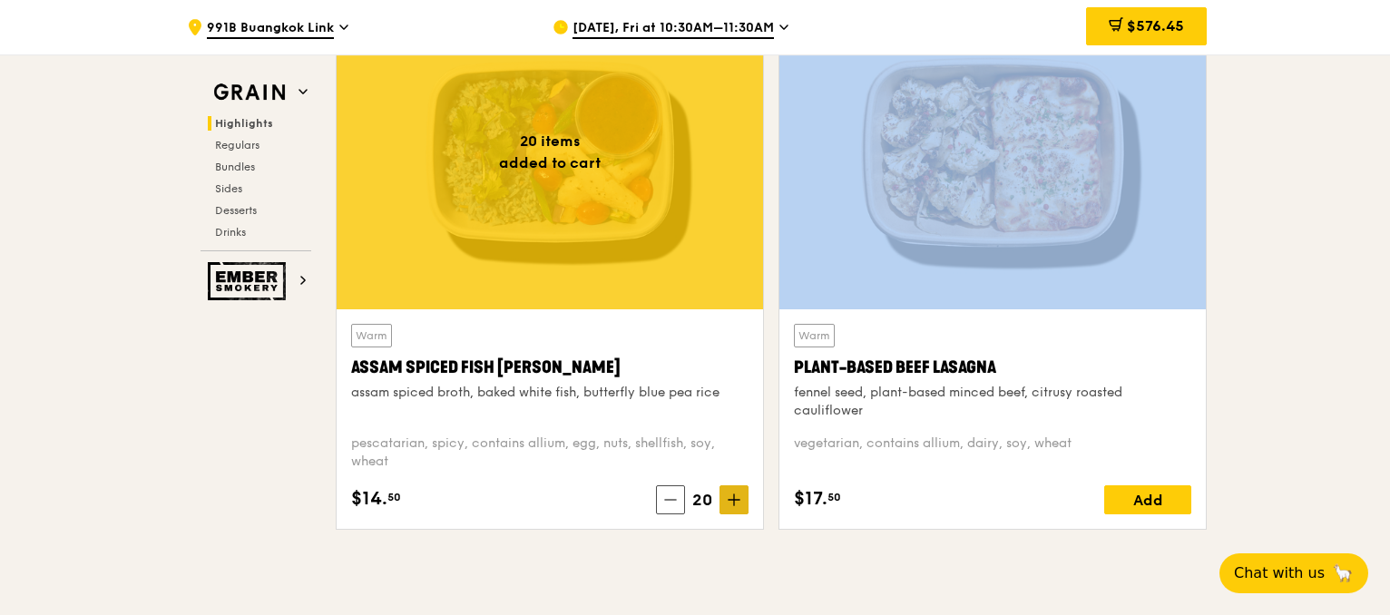
click at [741, 504] on span at bounding box center [734, 499] width 29 height 29
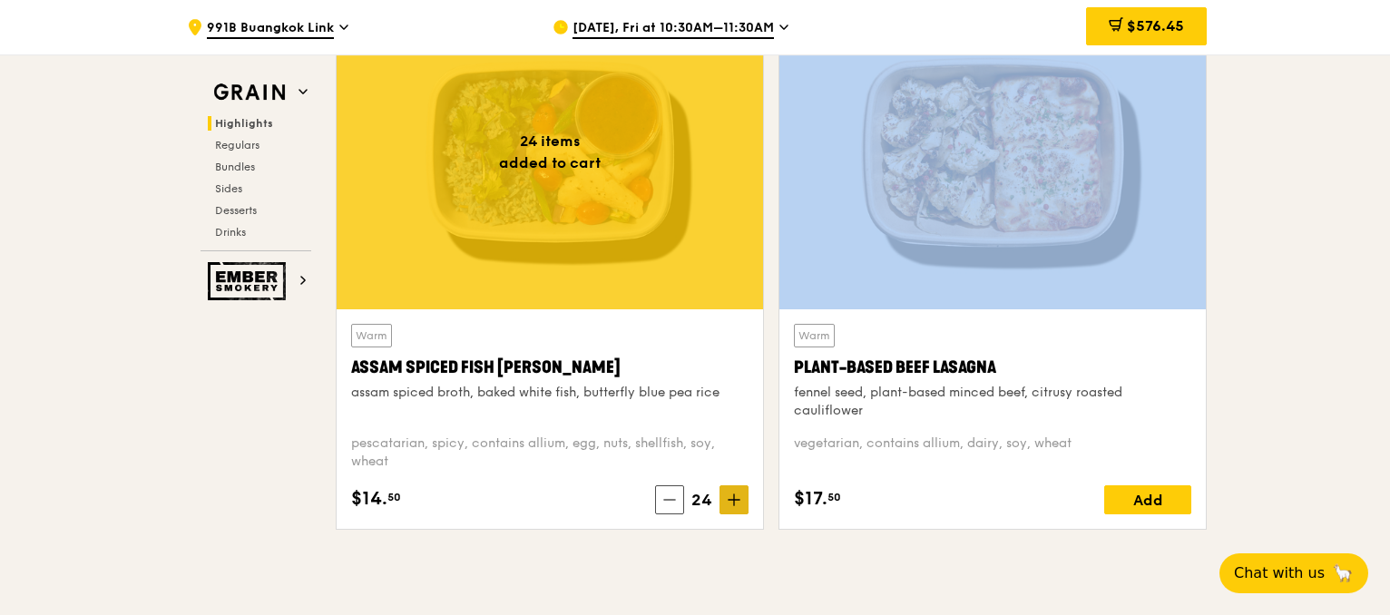
click at [741, 504] on span at bounding box center [734, 499] width 29 height 29
click at [741, 503] on span at bounding box center [734, 499] width 29 height 29
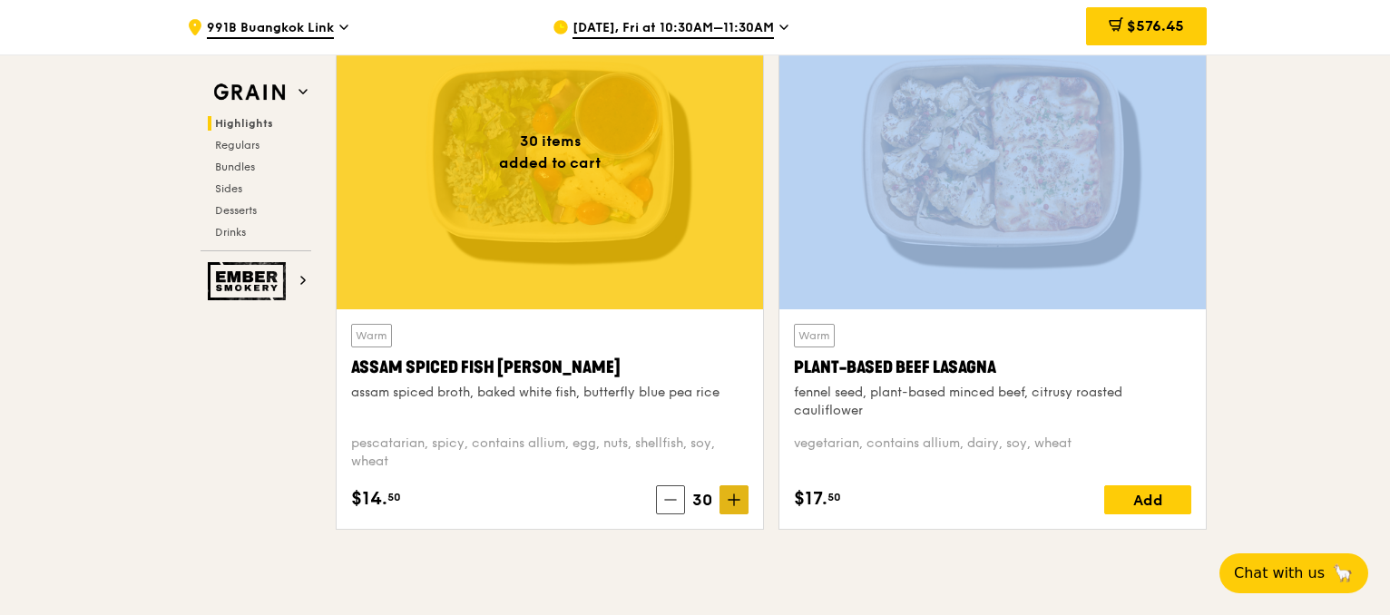
click at [741, 503] on span at bounding box center [734, 499] width 29 height 29
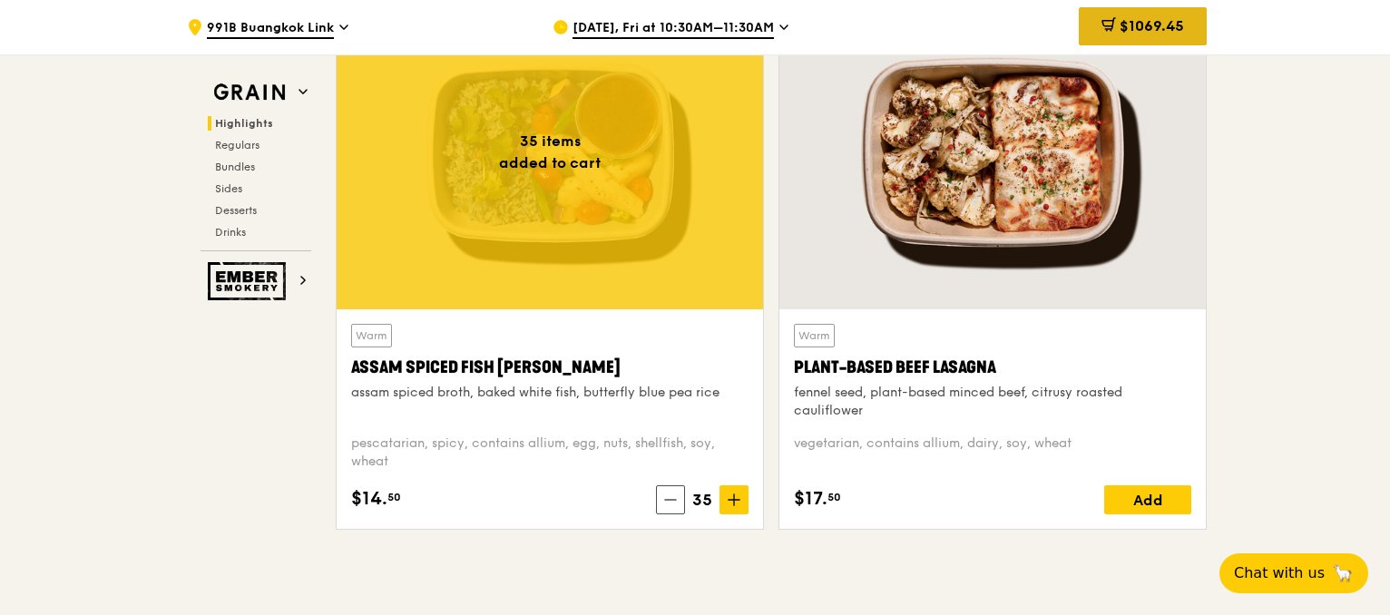
click at [1142, 33] on span "$1069.45" at bounding box center [1152, 25] width 64 height 17
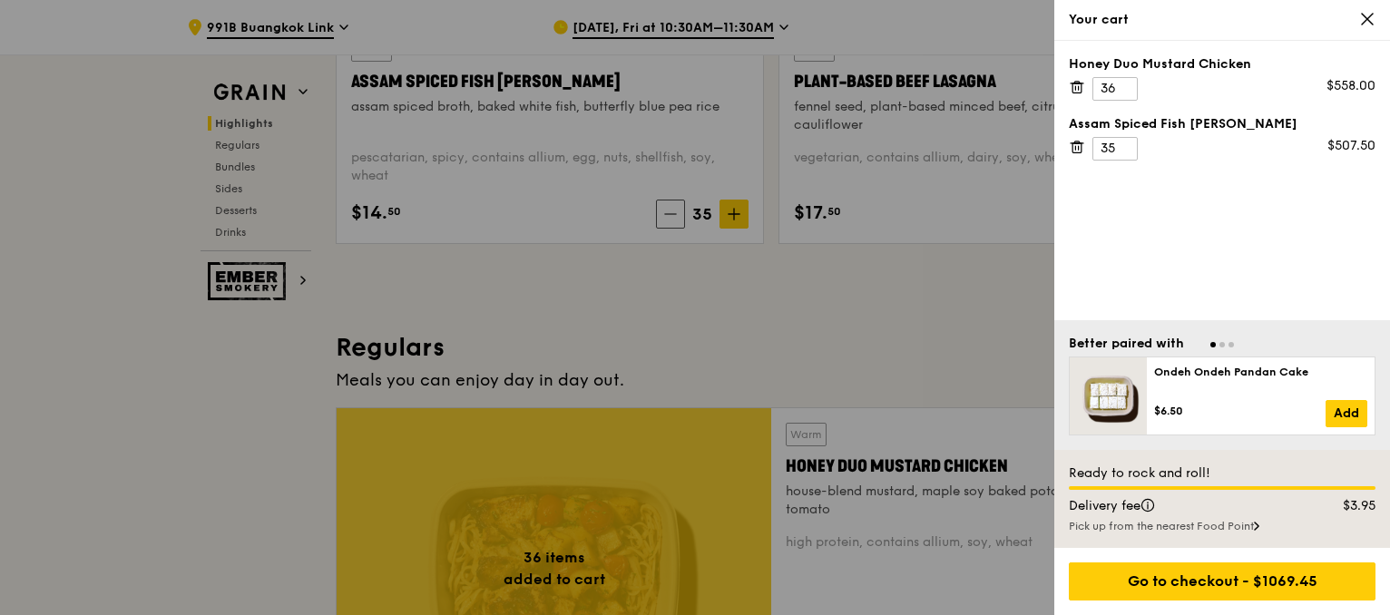
scroll to position [1063, 0]
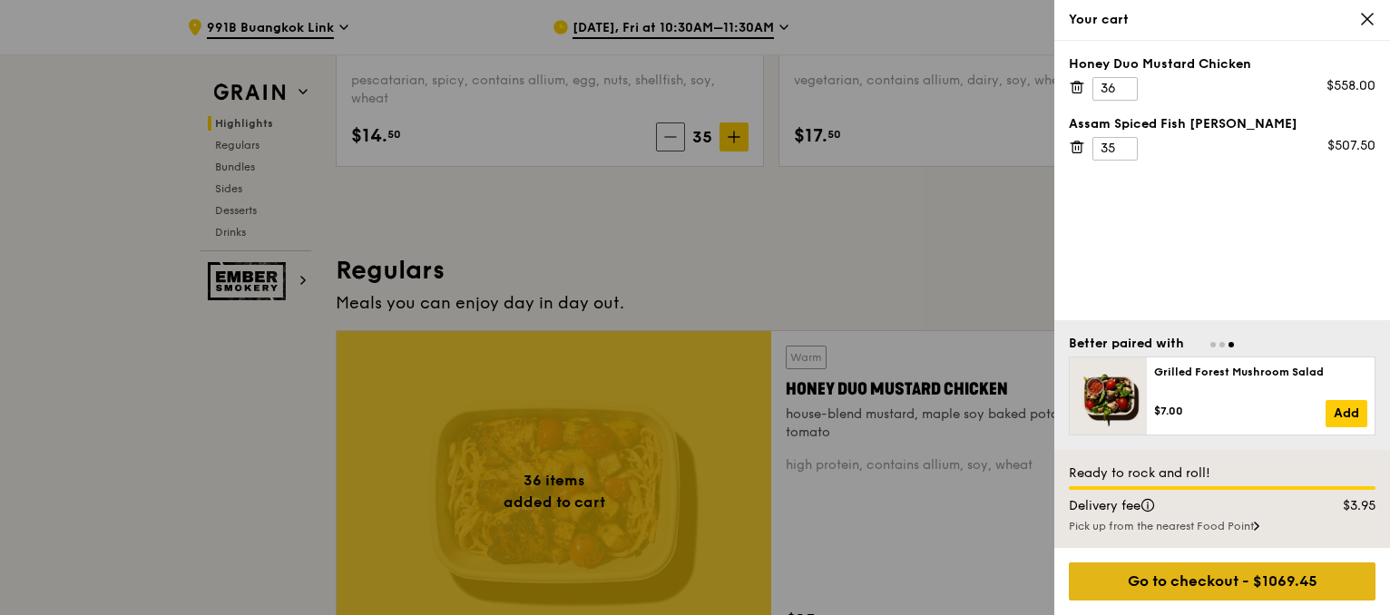
click at [1245, 576] on div "Go to checkout - $1069.45" at bounding box center [1222, 582] width 307 height 38
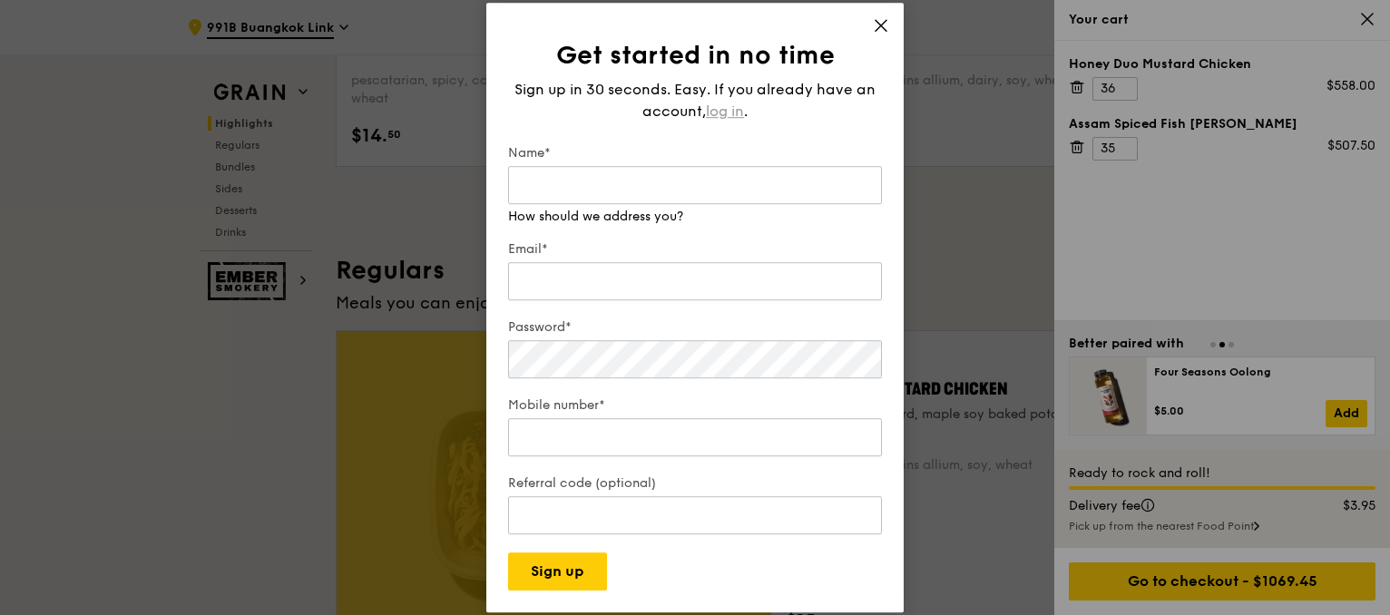
click at [726, 112] on span "log in" at bounding box center [725, 112] width 38 height 22
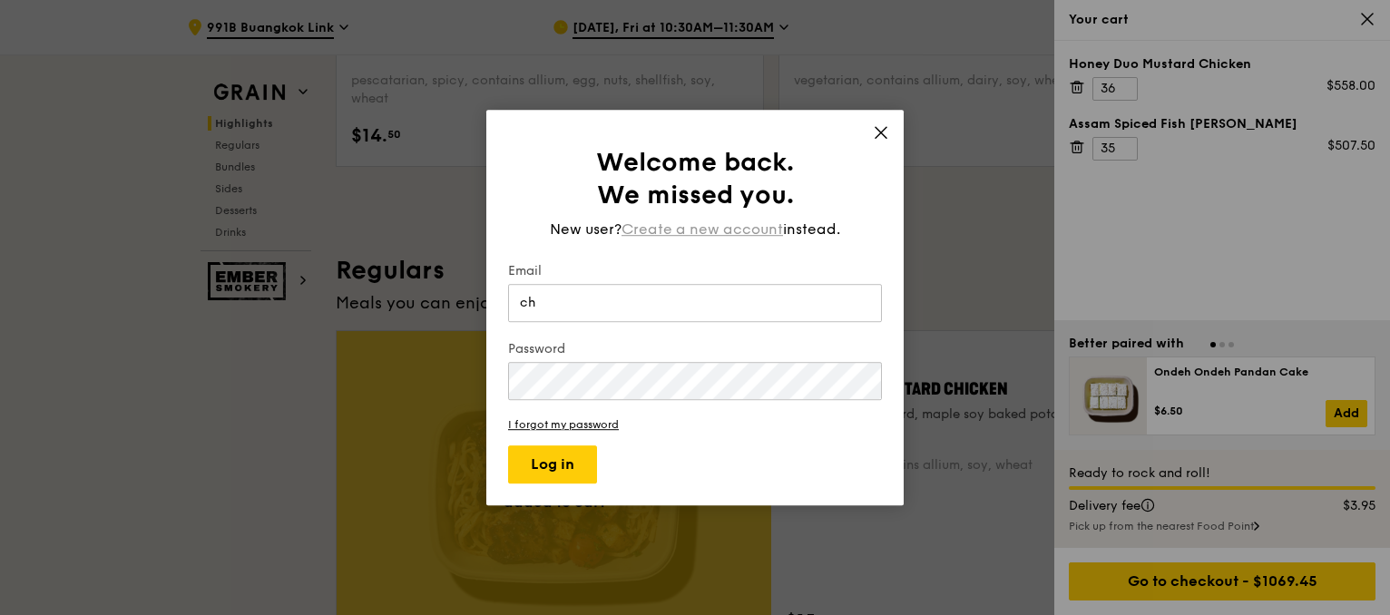
type input "c"
type input "[PERSON_NAME][EMAIL_ADDRESS][PERSON_NAME][DOMAIN_NAME]"
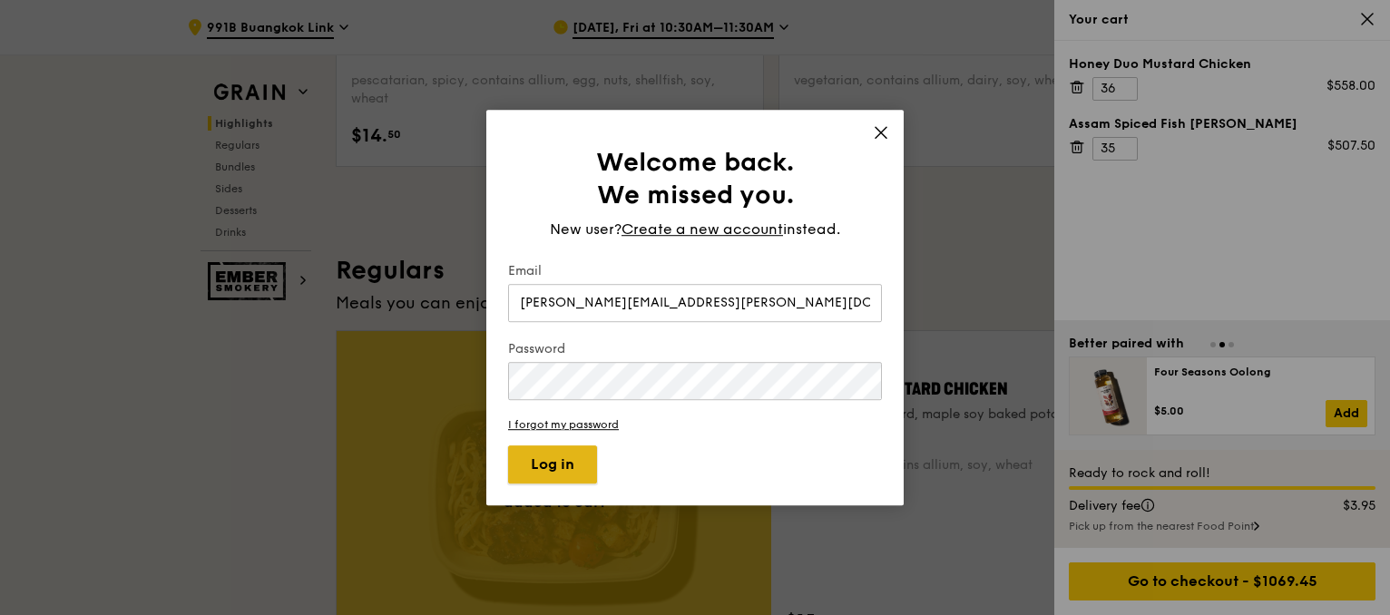
click at [584, 465] on button "Log in" at bounding box center [552, 465] width 89 height 38
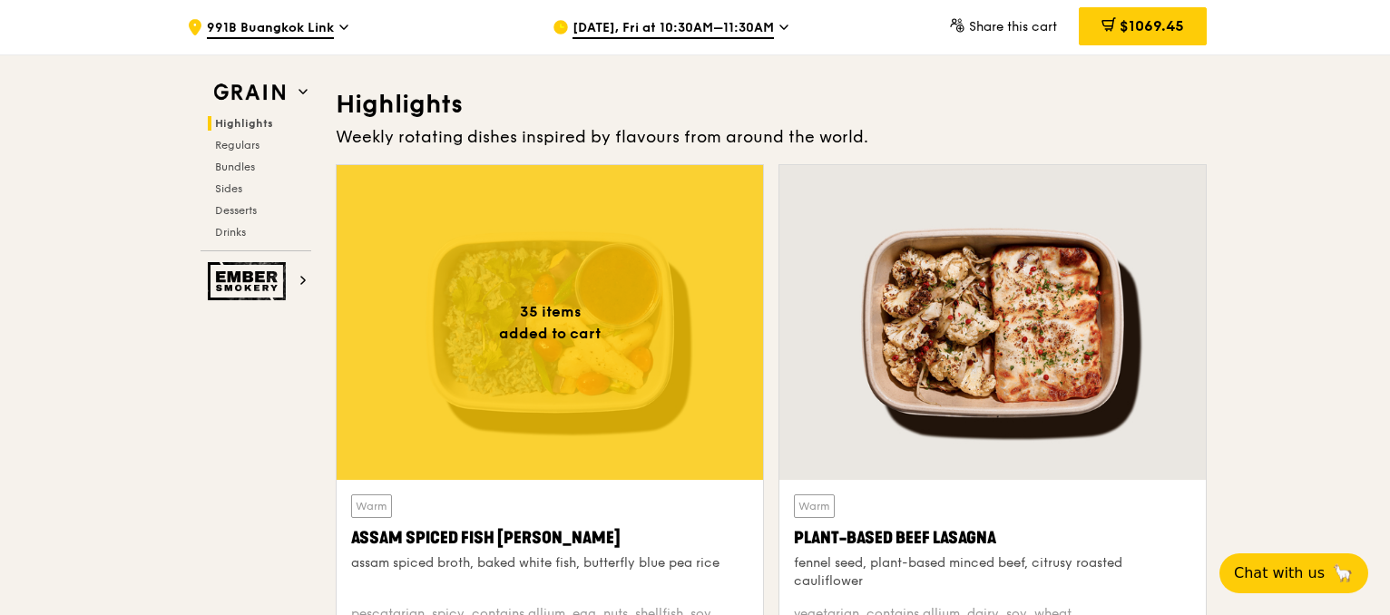
scroll to position [363, 0]
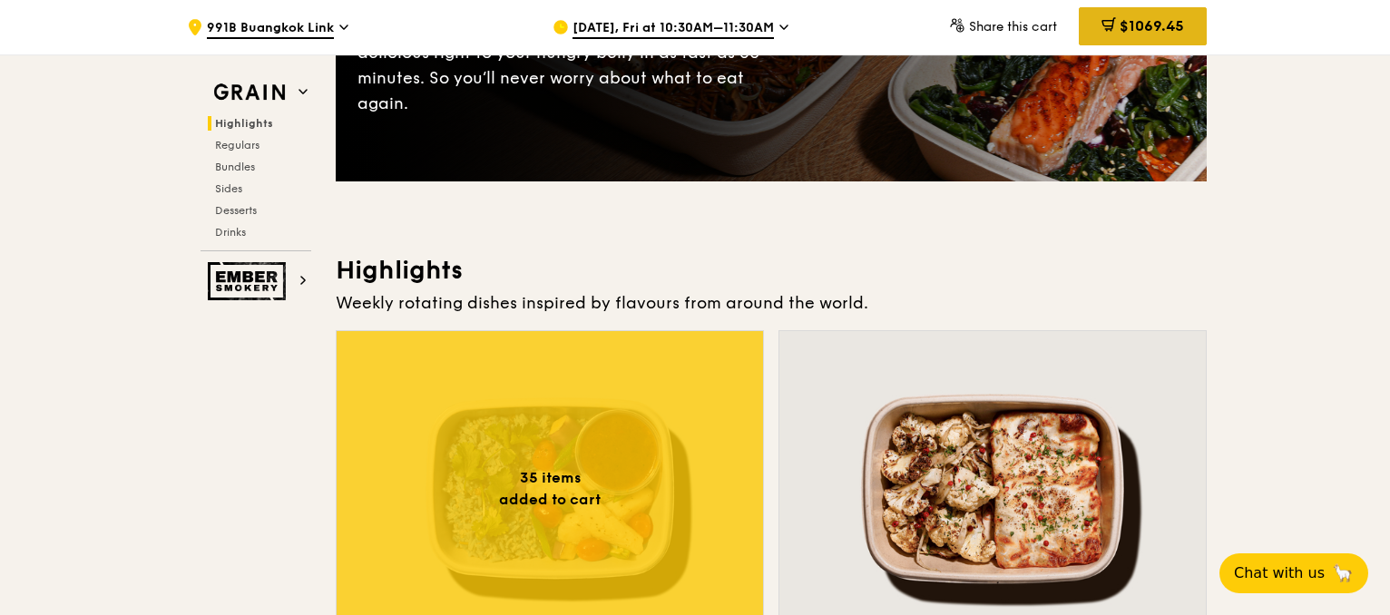
click at [1151, 27] on span "$1069.45" at bounding box center [1152, 25] width 64 height 17
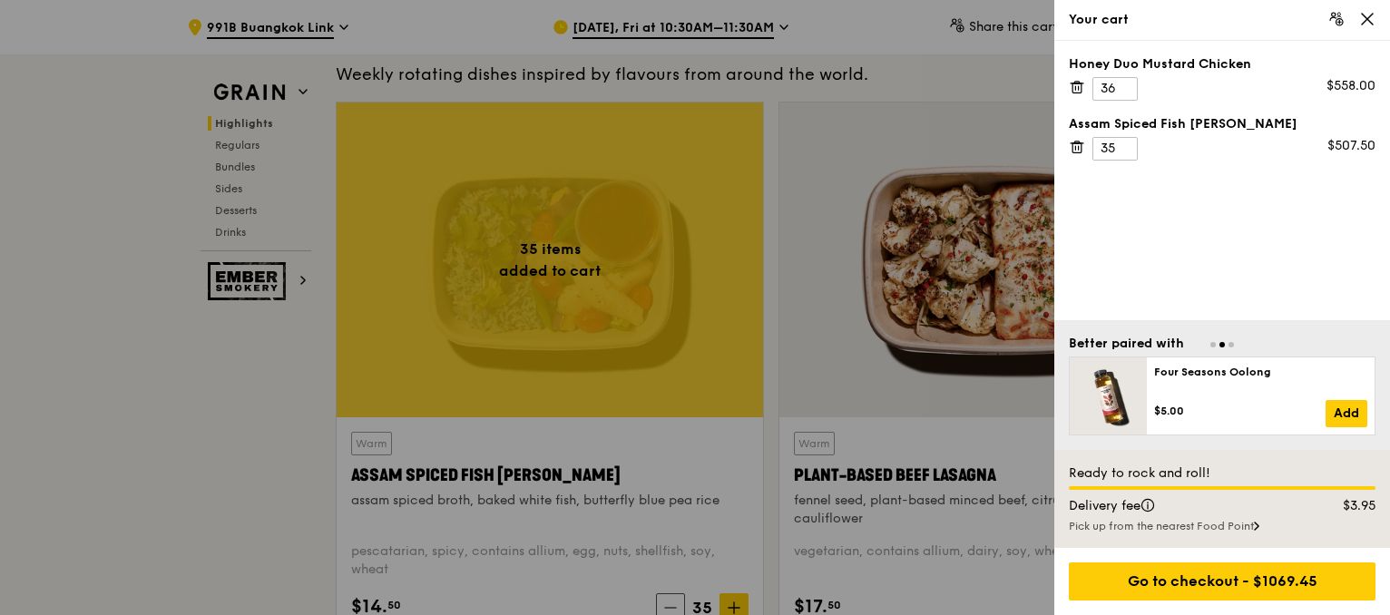
scroll to position [817, 0]
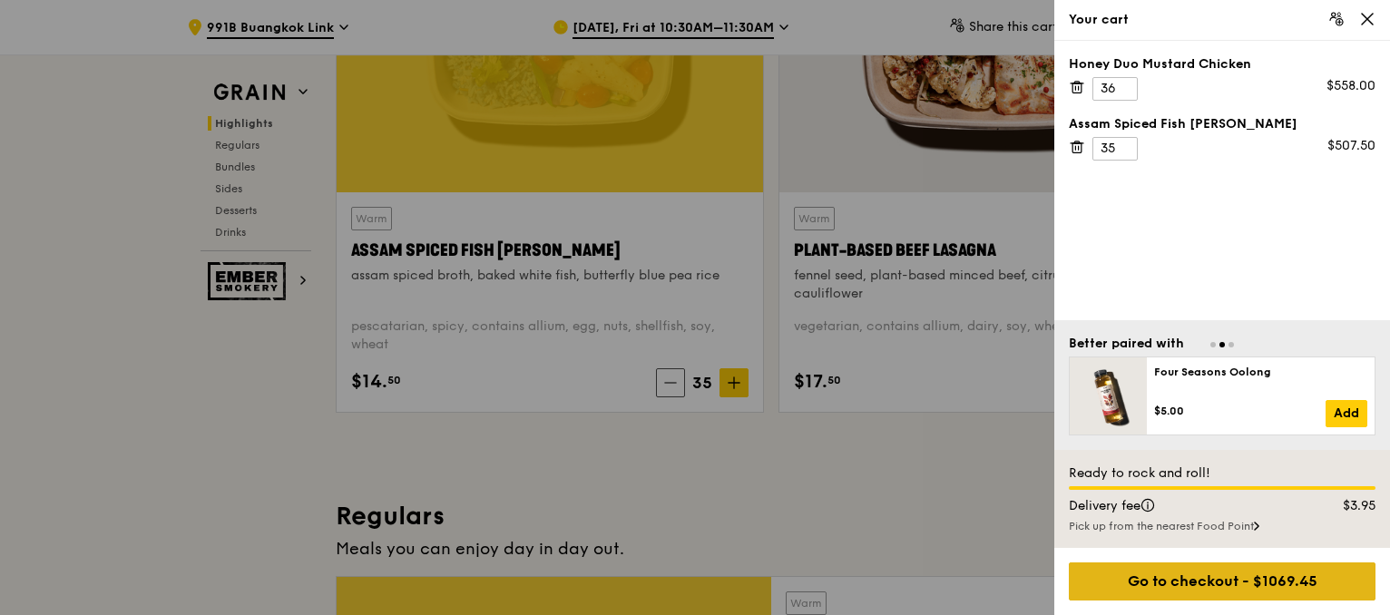
click at [1206, 571] on div "Go to checkout - $1069.45" at bounding box center [1222, 582] width 307 height 38
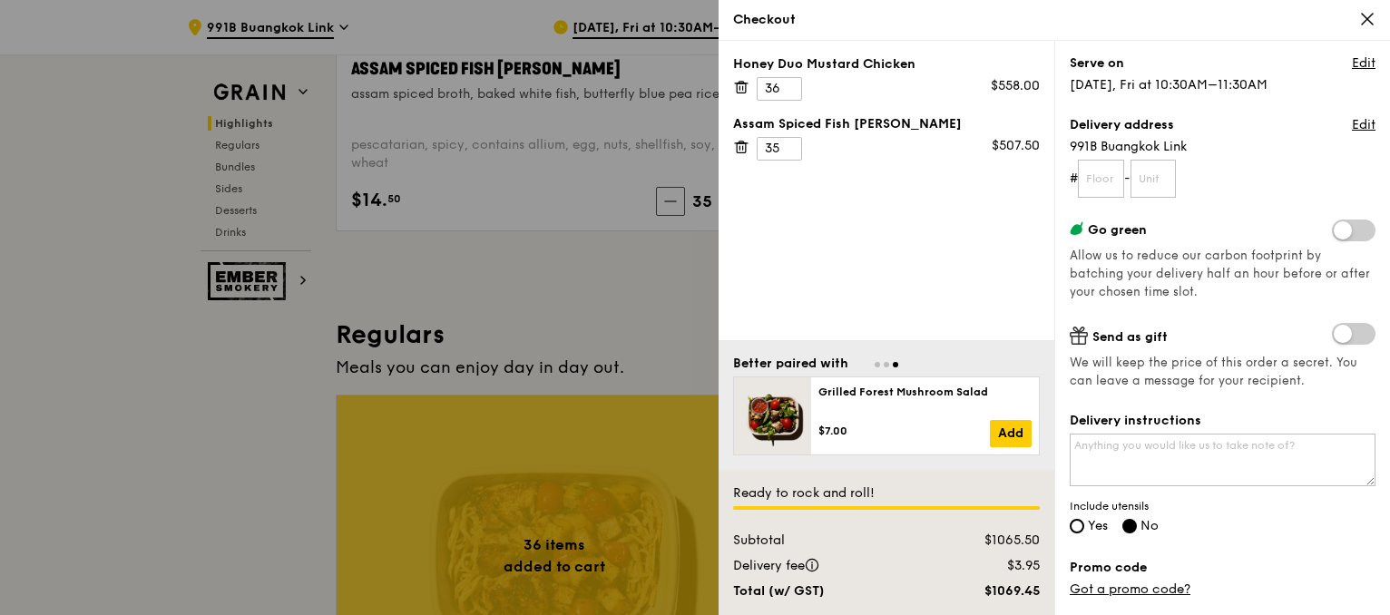
scroll to position [0, 0]
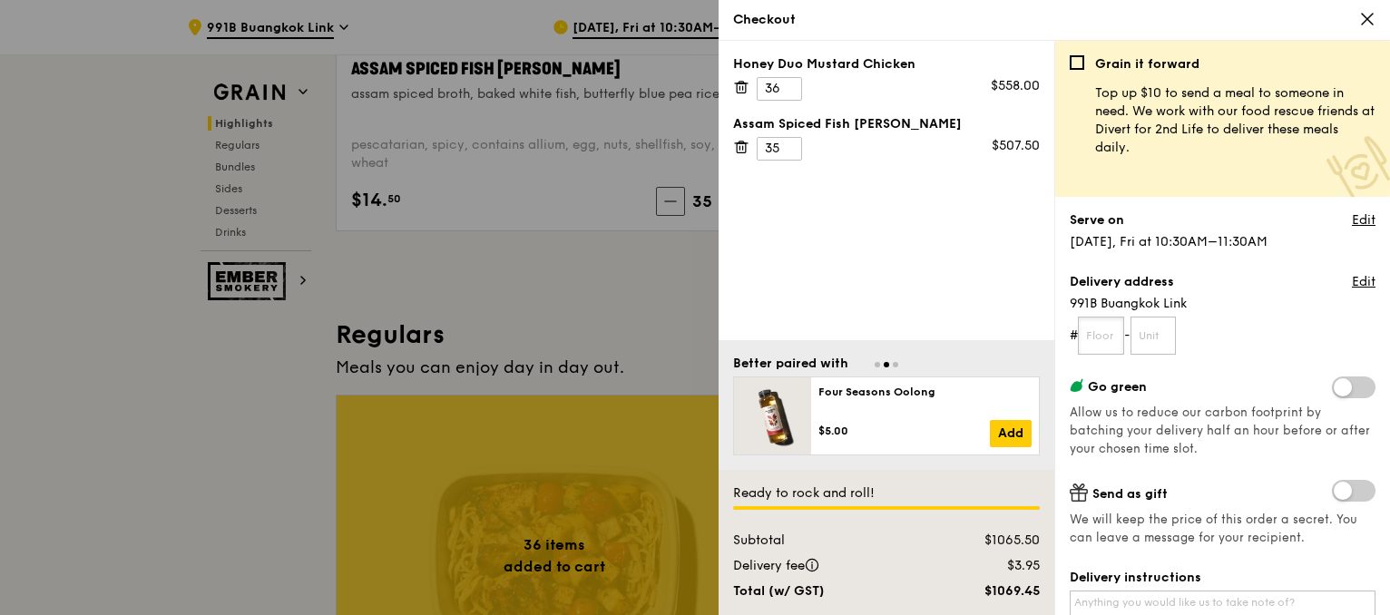
click at [1112, 339] on input "text" at bounding box center [1101, 336] width 46 height 38
type input "01"
click at [1155, 327] on input "text" at bounding box center [1154, 336] width 46 height 38
type input "251"
click at [1352, 222] on link "Edit" at bounding box center [1364, 220] width 24 height 18
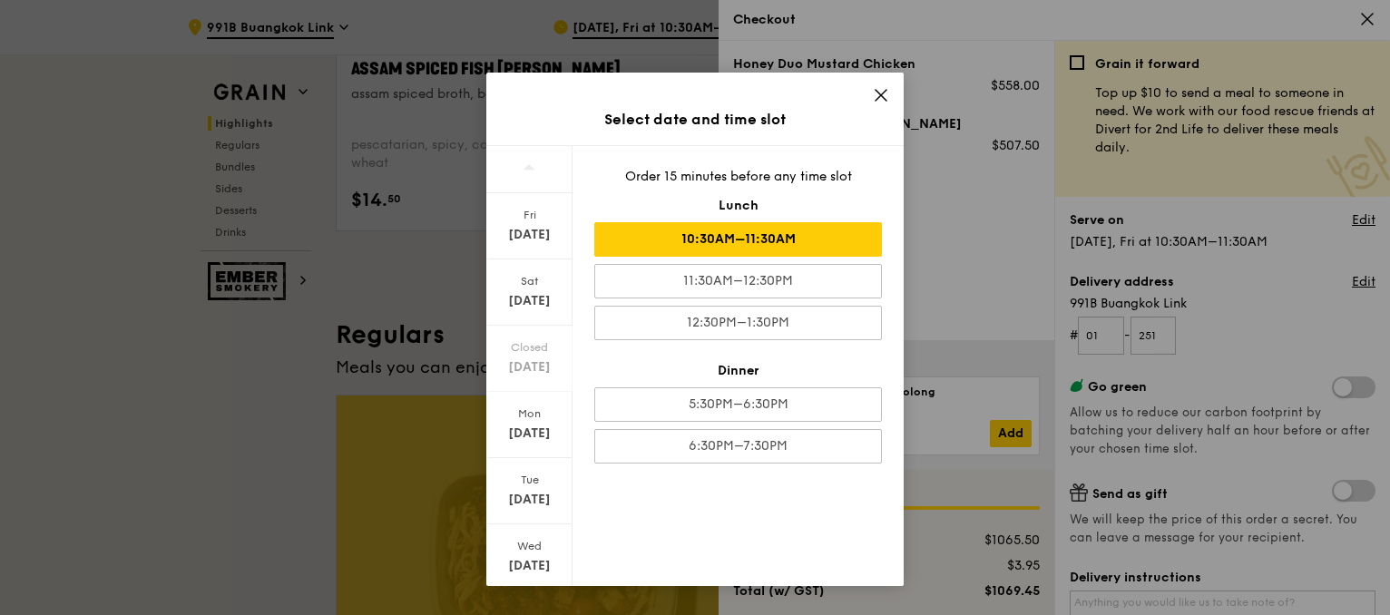
click at [875, 88] on icon at bounding box center [881, 95] width 16 height 16
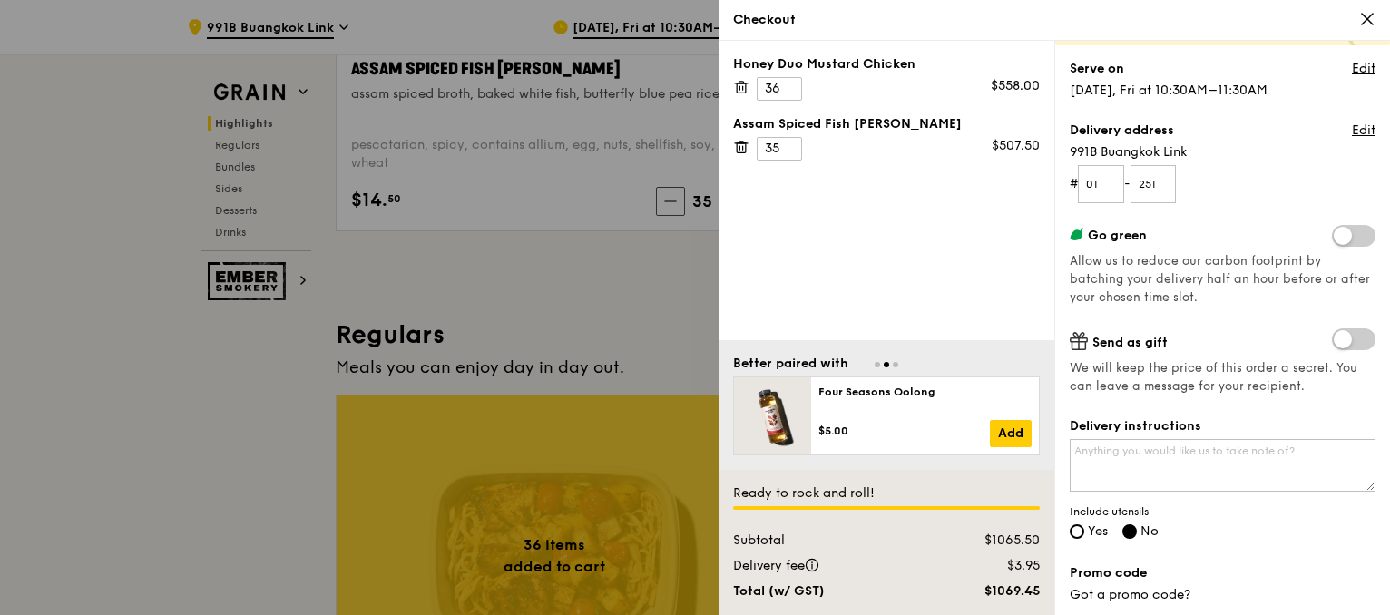
scroll to position [181, 0]
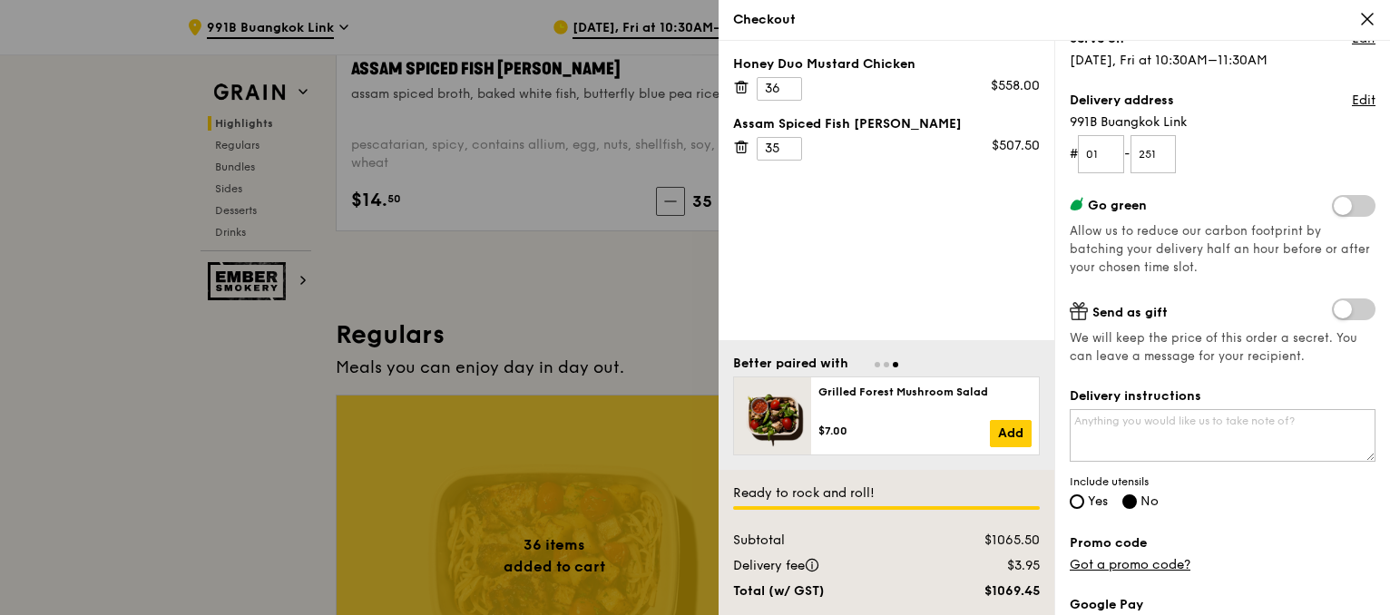
click at [1091, 497] on span "Yes" at bounding box center [1098, 501] width 20 height 15
click at [1084, 497] on input "Yes" at bounding box center [1077, 502] width 15 height 15
radio input "true"
radio input "false"
click at [1177, 434] on textarea "Delivery instructions" at bounding box center [1223, 435] width 306 height 53
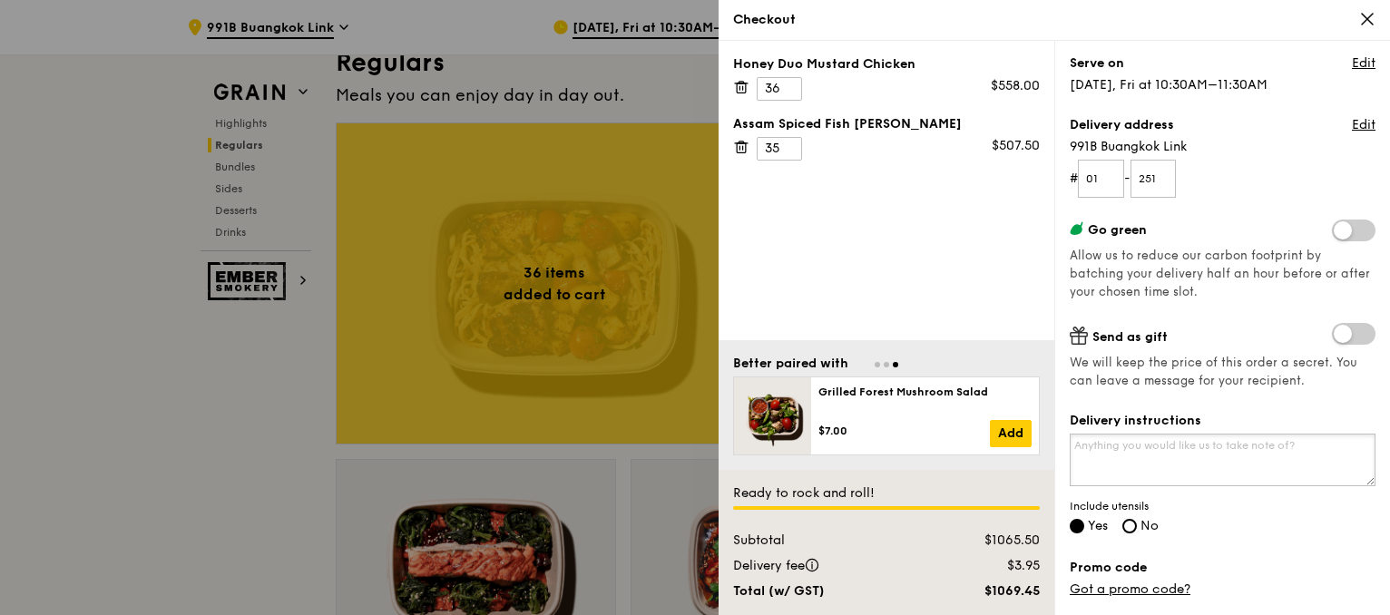
scroll to position [248, 0]
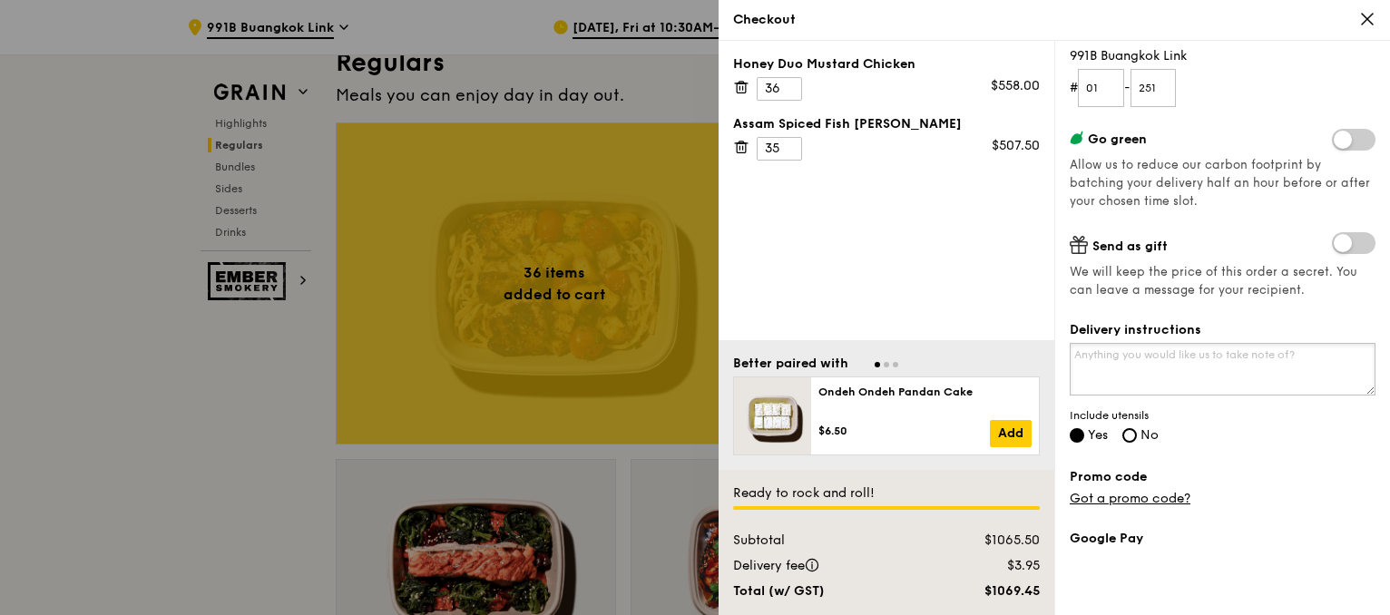
click at [1115, 360] on textarea "Delivery instructions" at bounding box center [1223, 369] width 306 height 53
click at [1147, 361] on textarea "Wpuld" at bounding box center [1223, 369] width 306 height 53
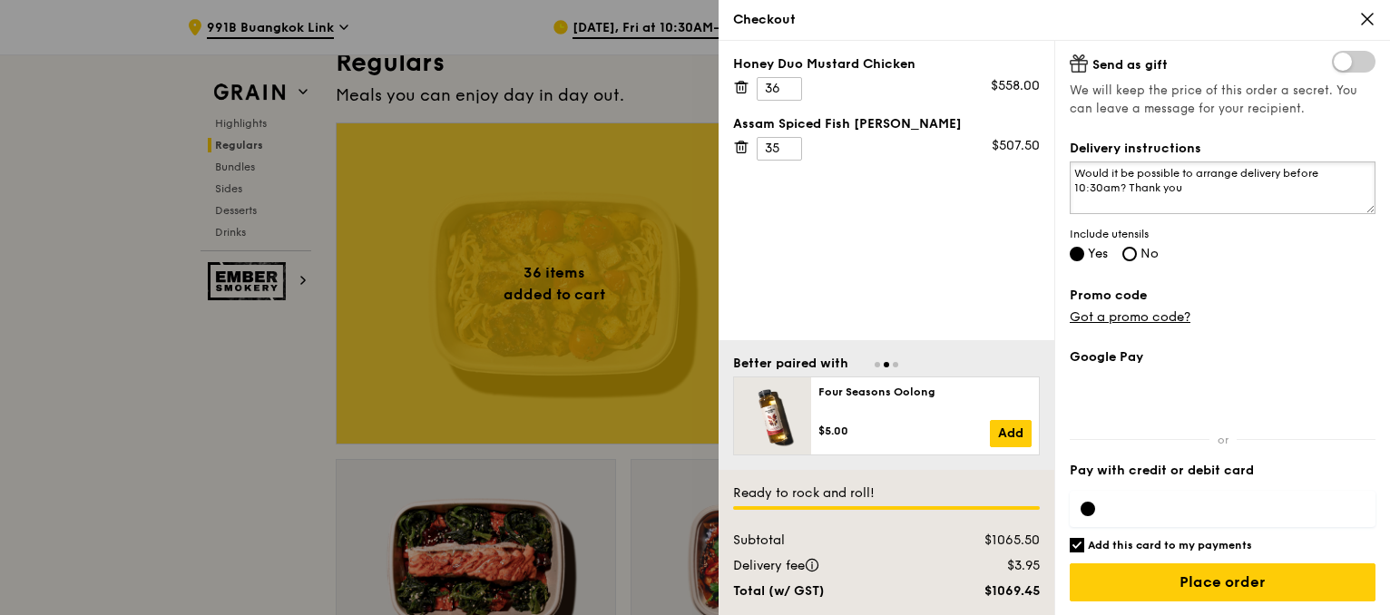
scroll to position [1543, 0]
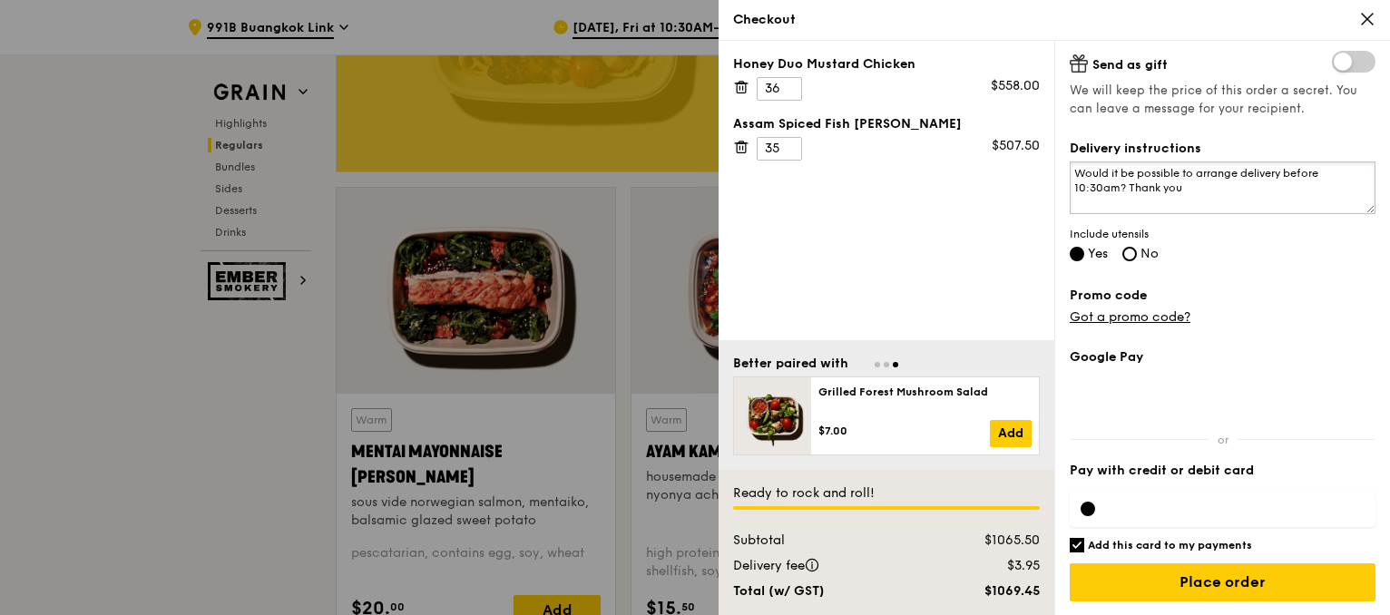
type textarea "Would it be possible to arrange delivery before 10:30am? Thank you"
click at [1083, 544] on input "Add this card to my payments" at bounding box center [1077, 545] width 15 height 15
checkbox input "false"
click at [1147, 502] on iframe at bounding box center [1237, 509] width 255 height 15
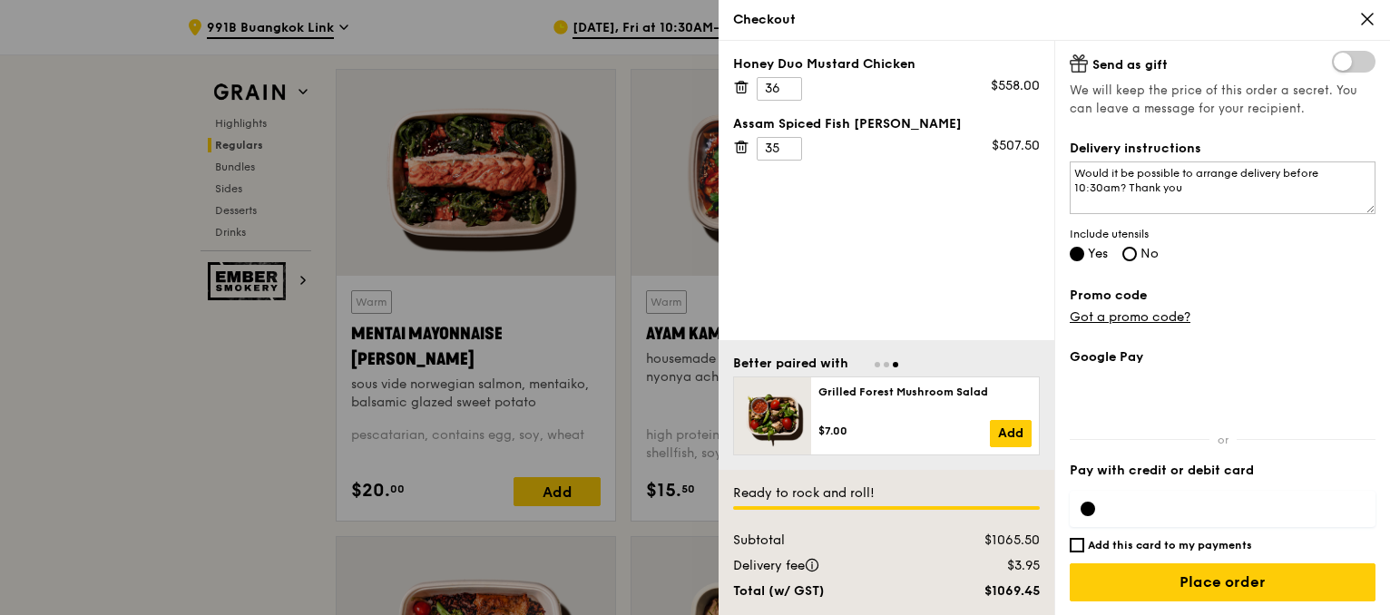
scroll to position [1815, 0]
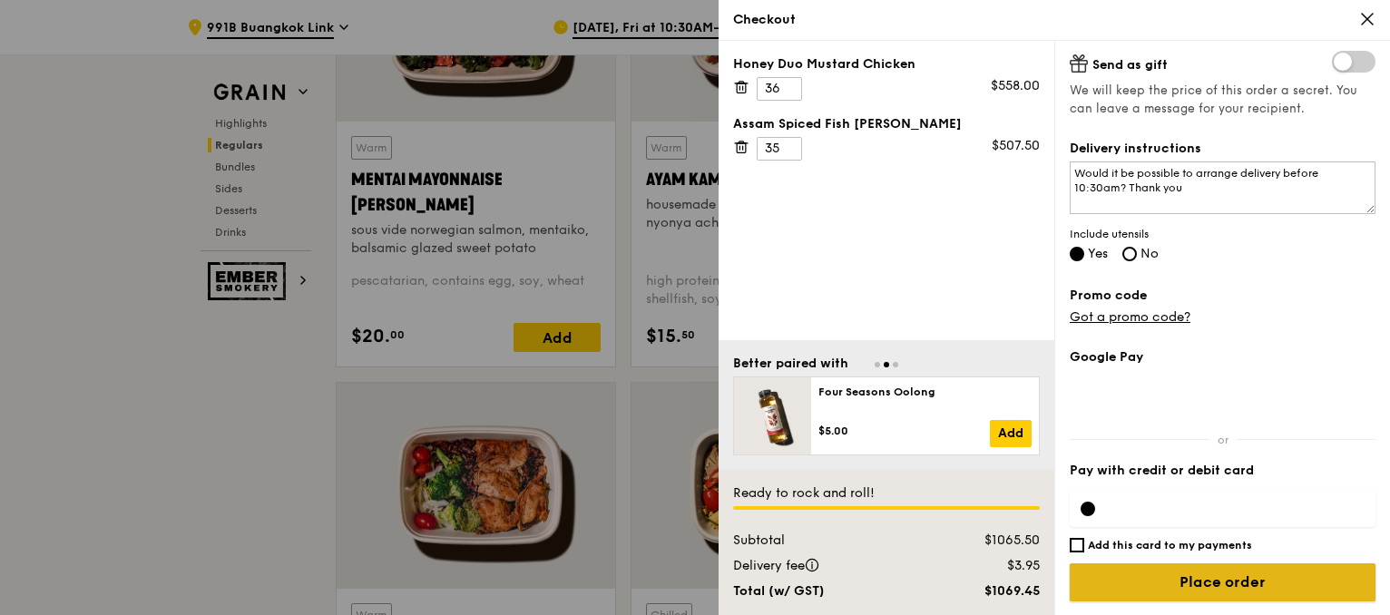
click at [1198, 575] on input "Place order" at bounding box center [1223, 582] width 306 height 38
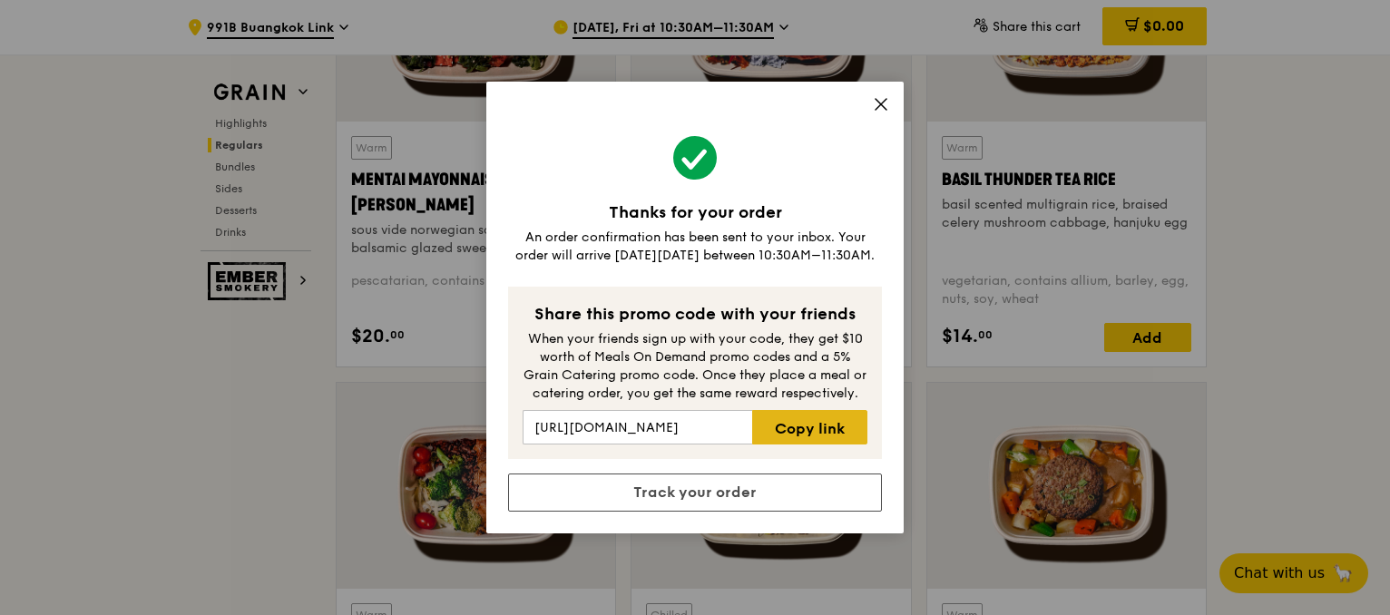
click at [832, 429] on link "Copy link" at bounding box center [809, 427] width 115 height 34
click at [889, 99] on div "Thanks for your order An order confirmation has been sent to your inbox. Your o…" at bounding box center [694, 308] width 417 height 452
click at [886, 103] on icon at bounding box center [881, 104] width 16 height 16
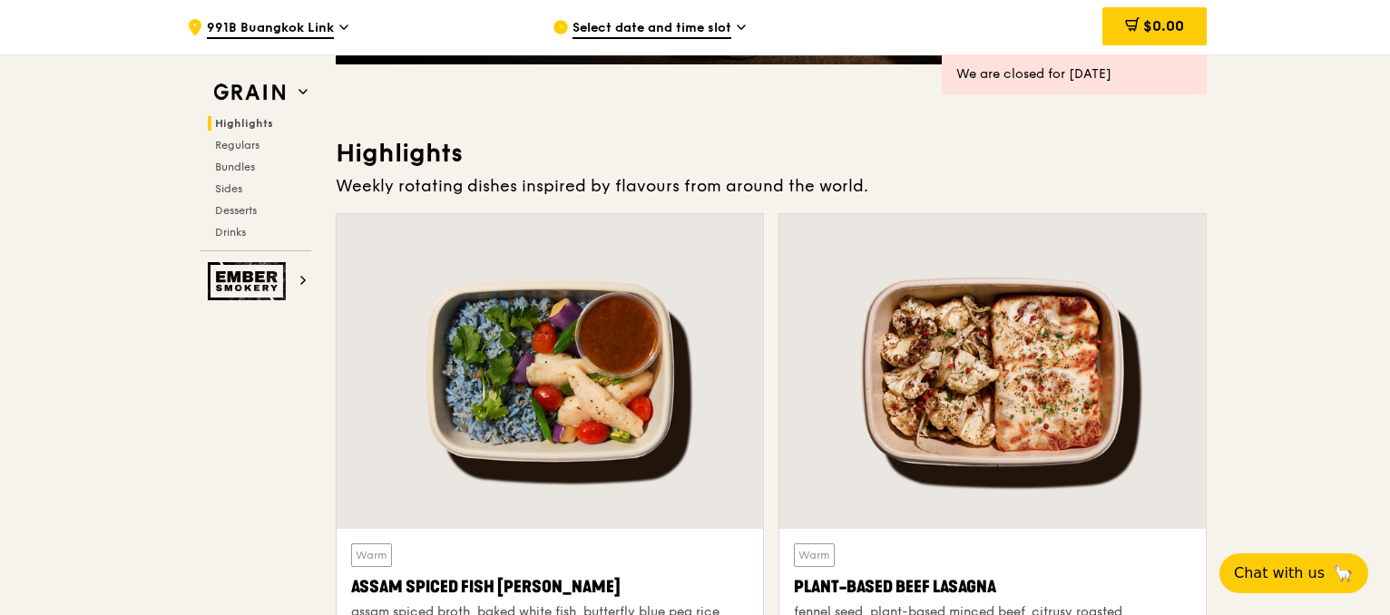
scroll to position [454, 0]
